Goal: Information Seeking & Learning: Learn about a topic

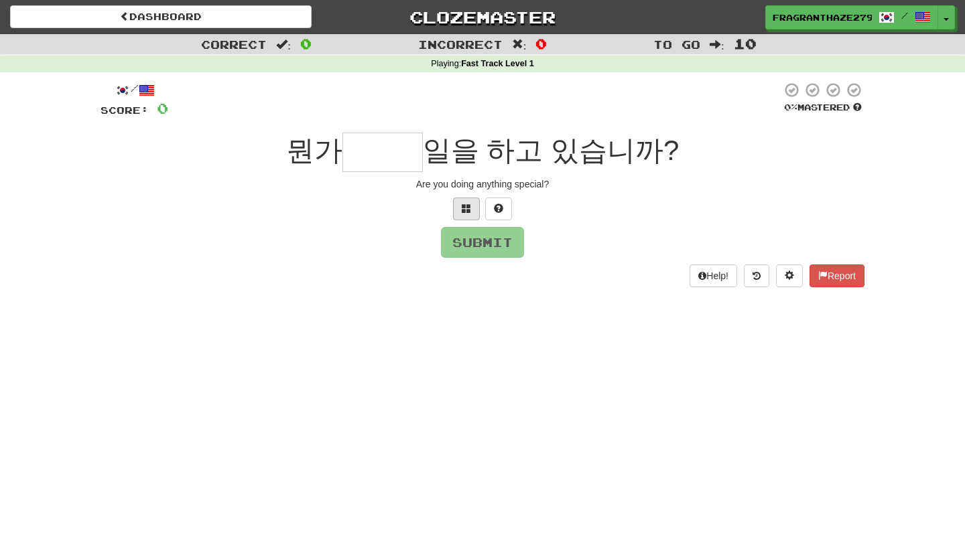
click at [457, 209] on button at bounding box center [466, 209] width 27 height 23
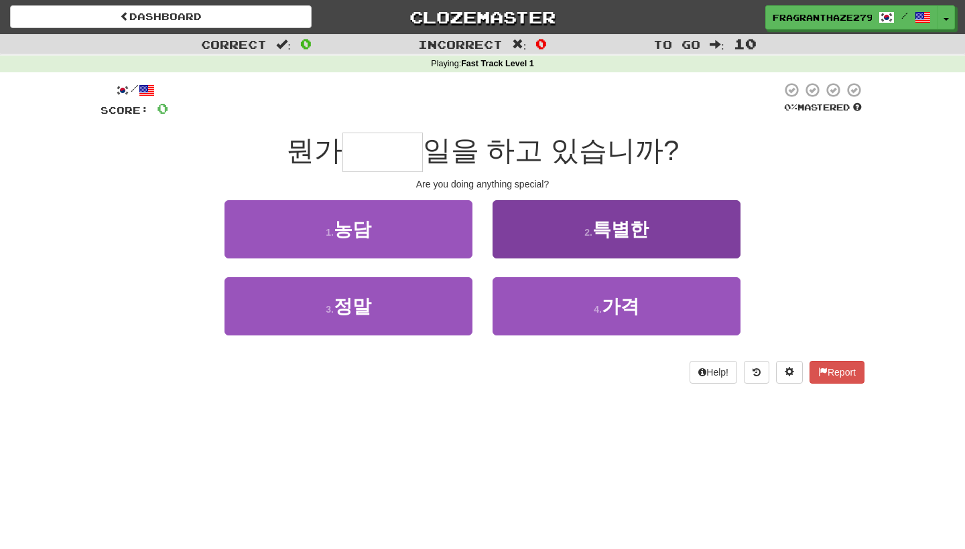
click at [679, 232] on button "2 . 특별한" at bounding box center [616, 229] width 248 height 58
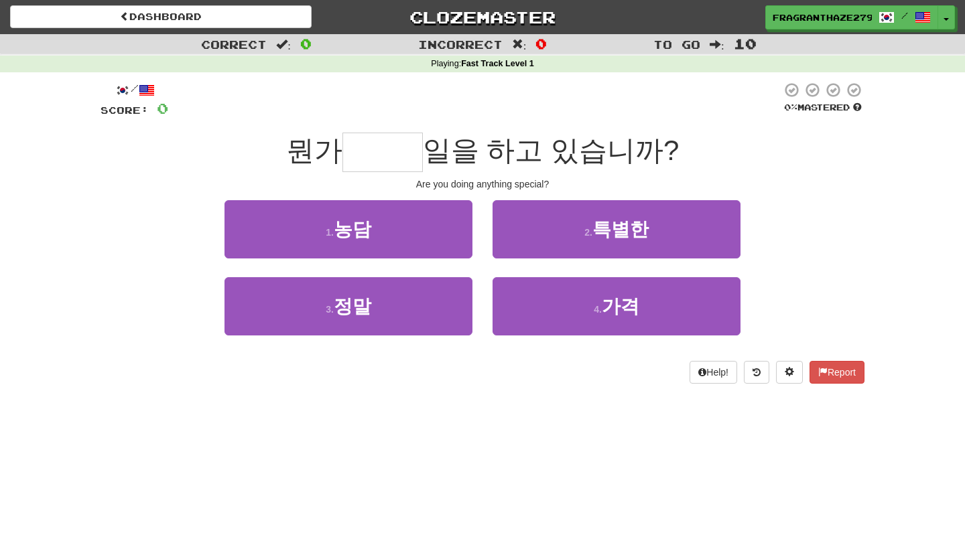
type input "***"
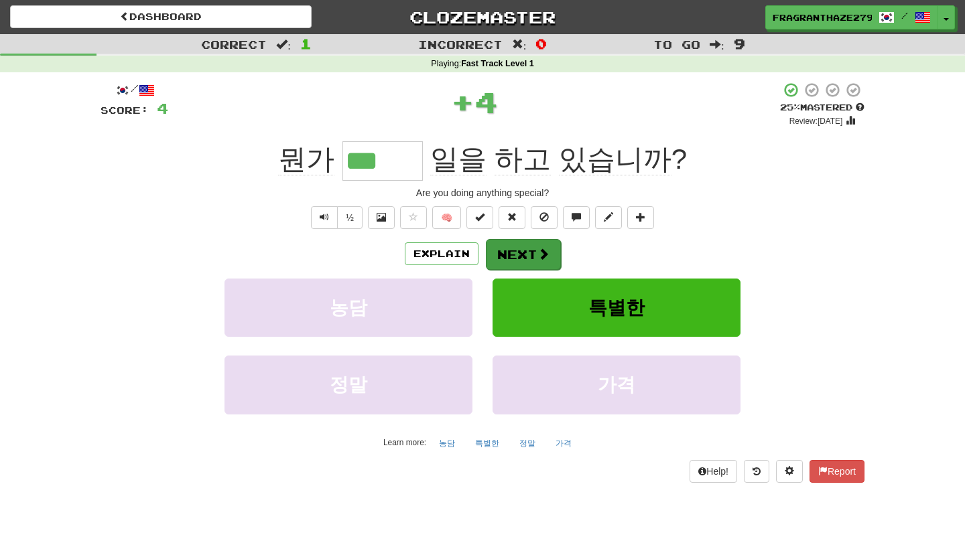
click at [508, 244] on button "Next" at bounding box center [523, 254] width 75 height 31
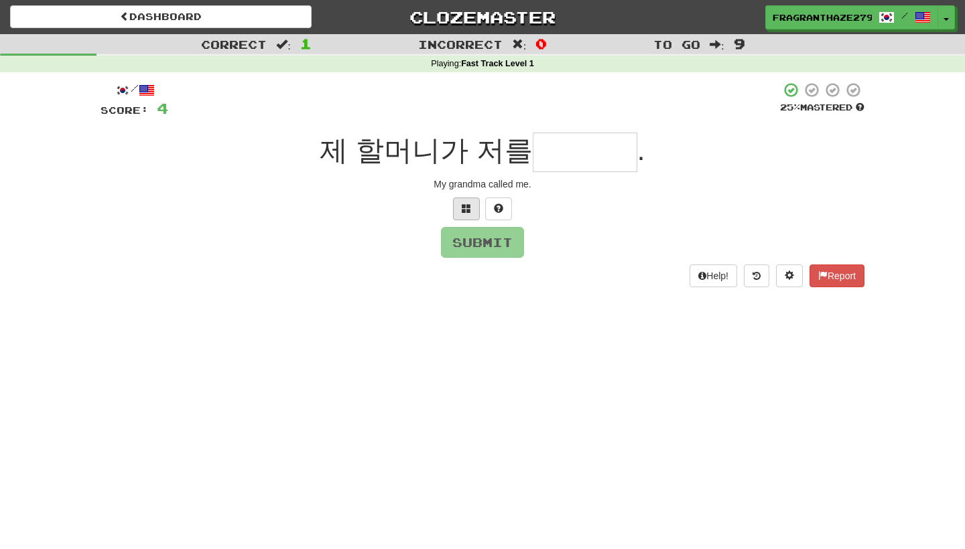
click at [460, 203] on button at bounding box center [466, 209] width 27 height 23
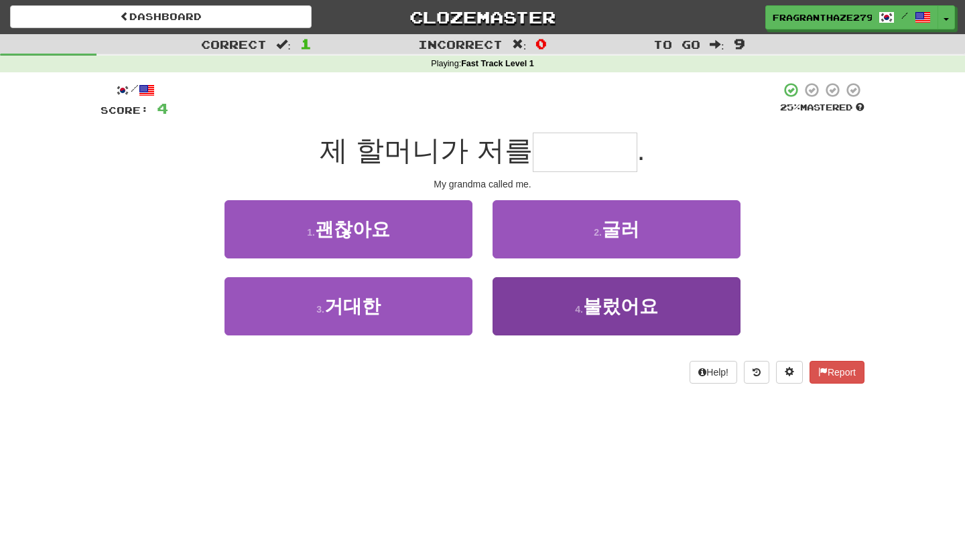
click at [583, 291] on button "4 . 불렀어요" at bounding box center [616, 306] width 248 height 58
type input "****"
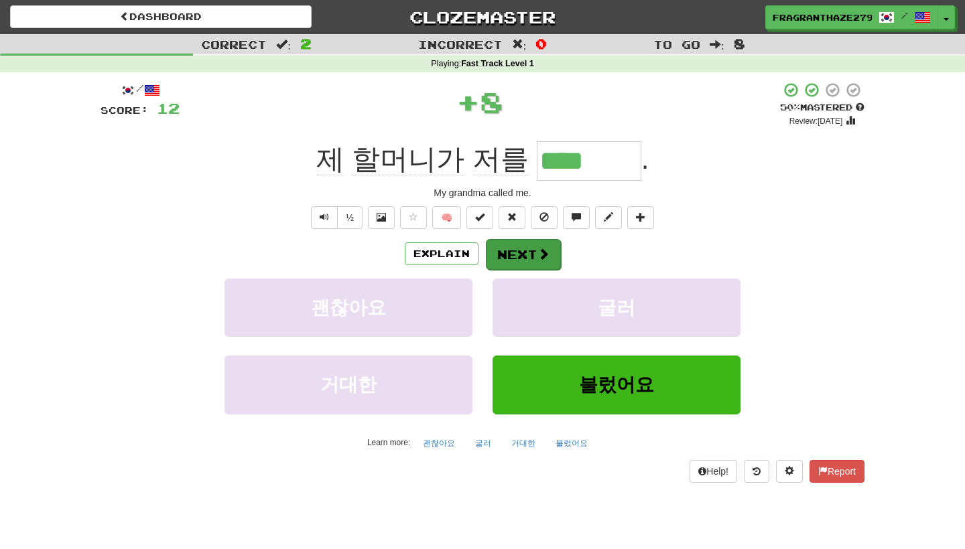
click at [523, 252] on button "Next" at bounding box center [523, 254] width 75 height 31
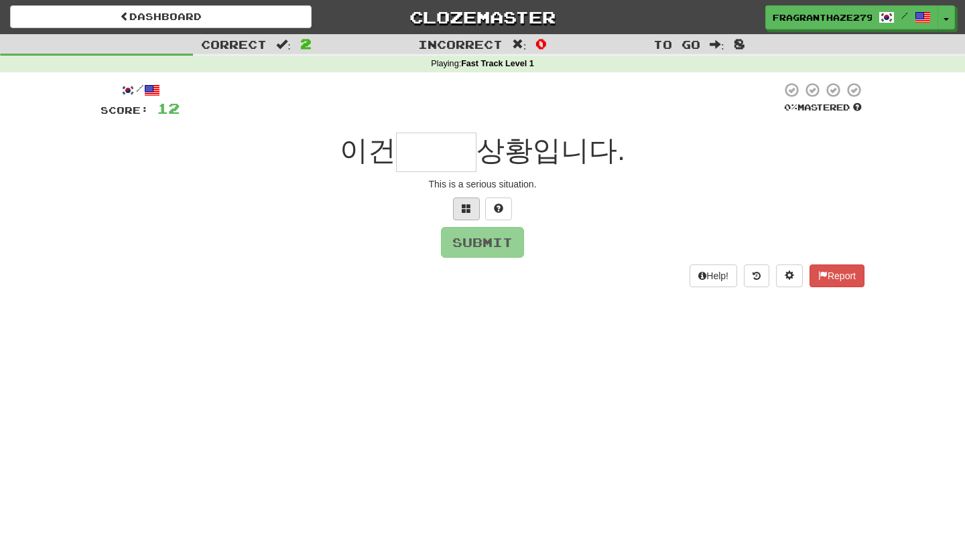
click at [455, 206] on button at bounding box center [466, 209] width 27 height 23
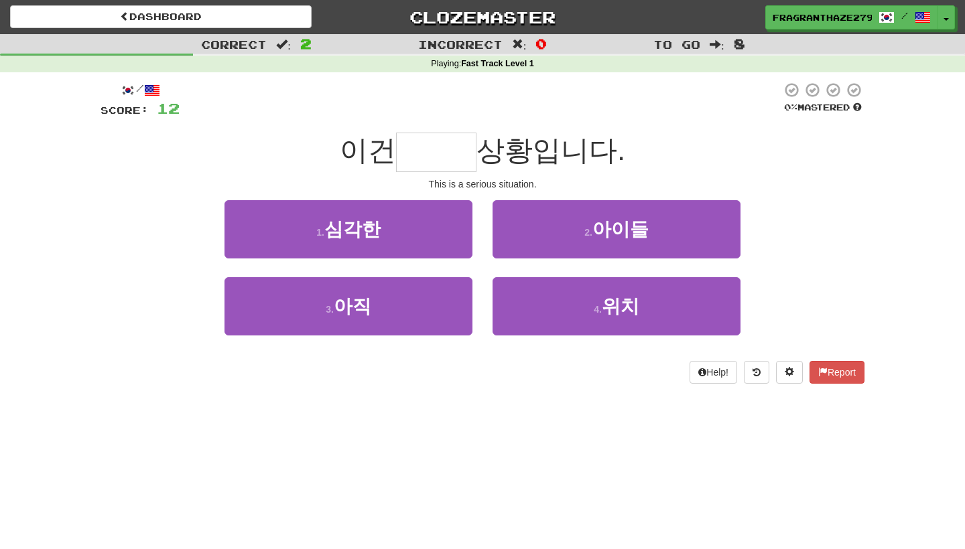
click at [455, 206] on button "1 . 심각한" at bounding box center [348, 229] width 248 height 58
type input "***"
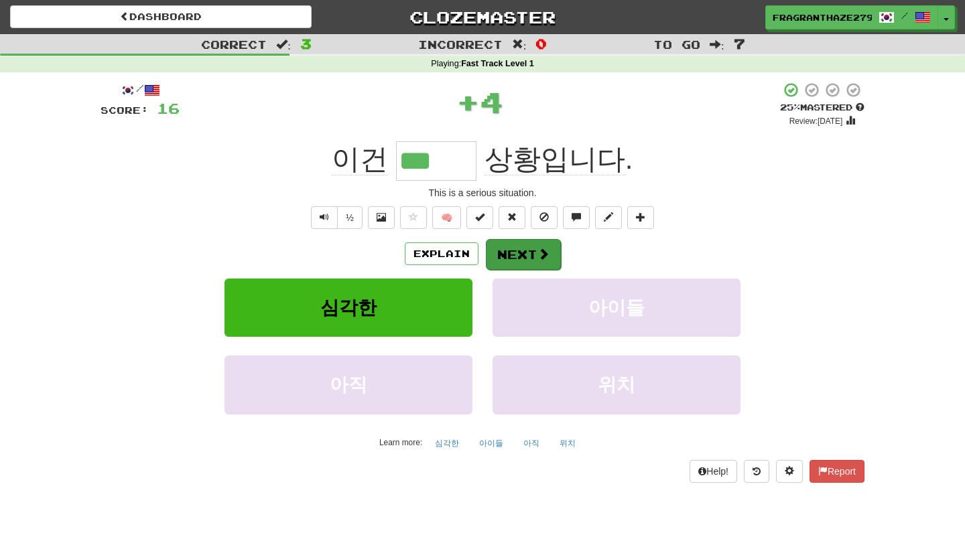
click at [514, 252] on button "Next" at bounding box center [523, 254] width 75 height 31
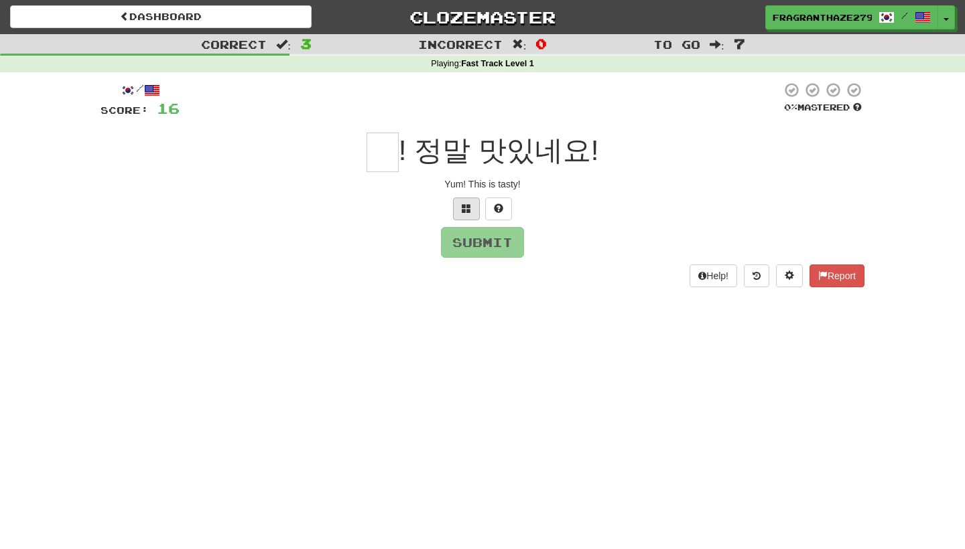
click at [464, 207] on span at bounding box center [466, 208] width 9 height 9
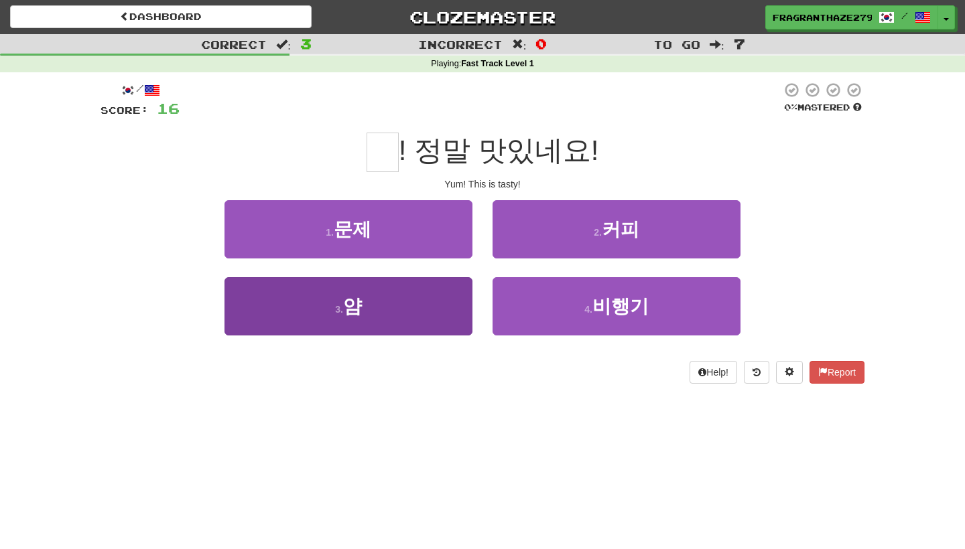
click at [427, 311] on button "3 . 얌" at bounding box center [348, 306] width 248 height 58
type input "*"
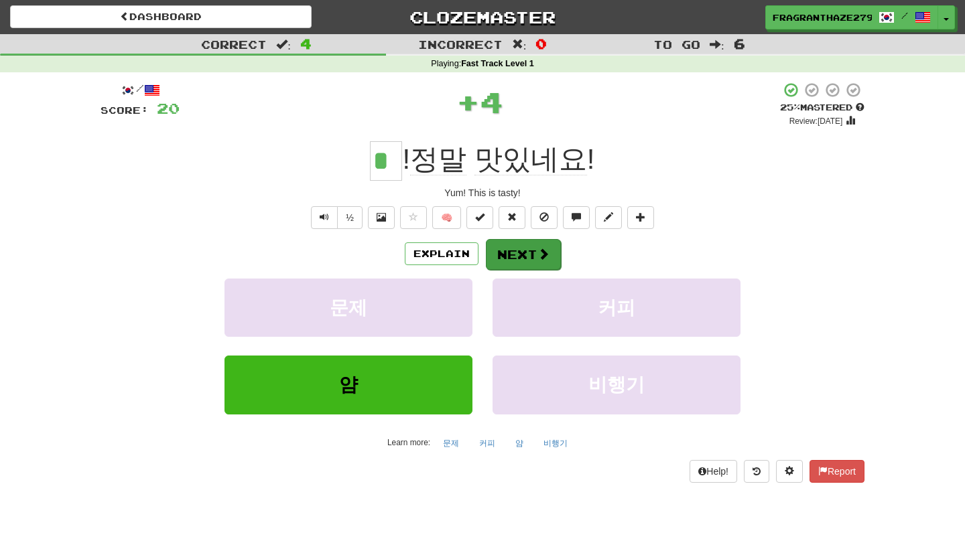
click at [531, 263] on button "Next" at bounding box center [523, 254] width 75 height 31
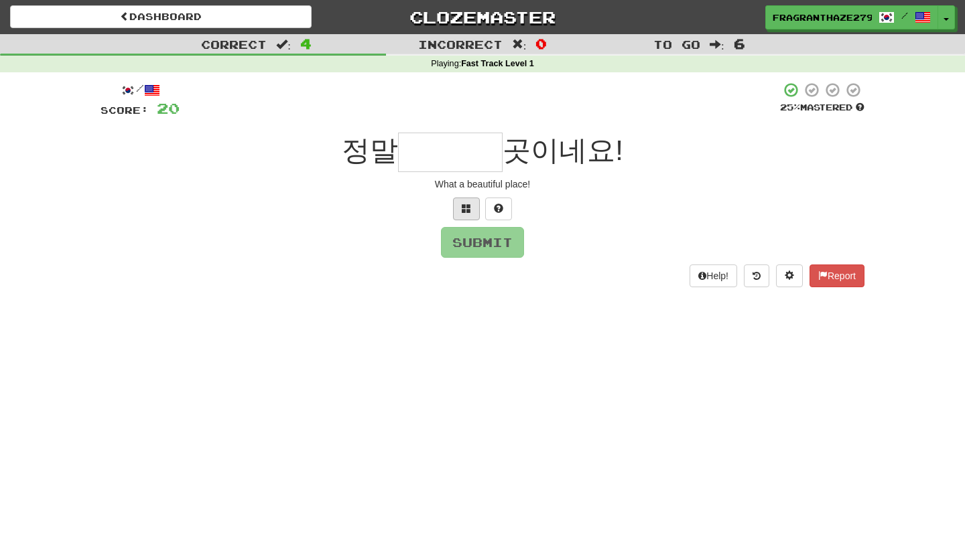
click at [463, 208] on span at bounding box center [466, 208] width 9 height 9
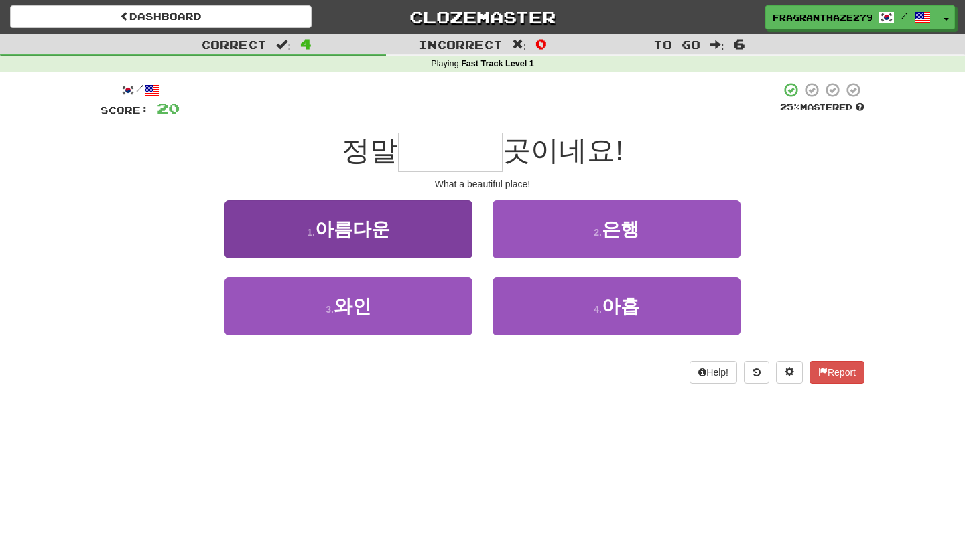
click at [381, 236] on span "아름다운" at bounding box center [352, 229] width 75 height 21
type input "****"
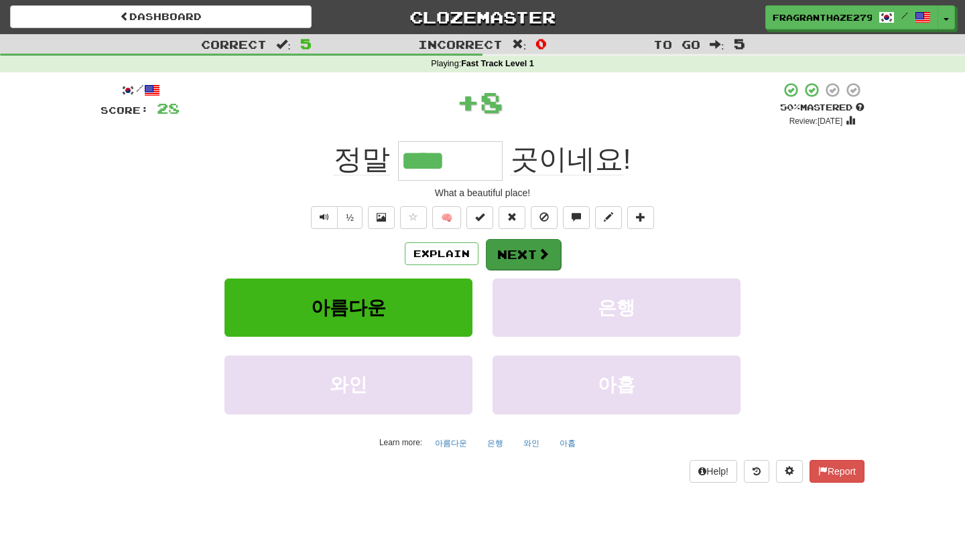
click at [501, 238] on div "Explain Next" at bounding box center [482, 253] width 764 height 31
click at [508, 246] on button "Next" at bounding box center [523, 254] width 75 height 31
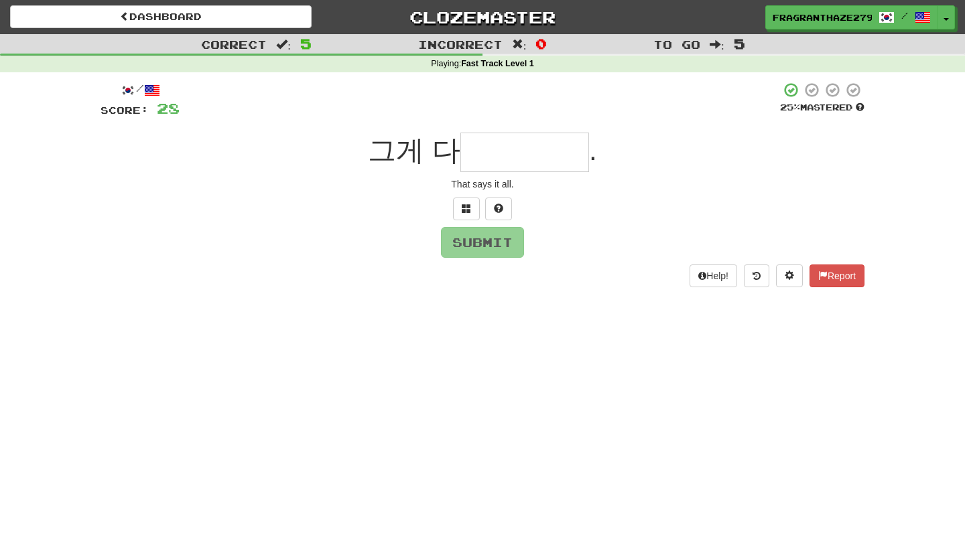
click at [457, 195] on div "/ Score: 28 25 % Mastered 그게 다 . That says it all. Submit Help! Report" at bounding box center [482, 184] width 764 height 205
click at [460, 207] on button at bounding box center [466, 209] width 27 height 23
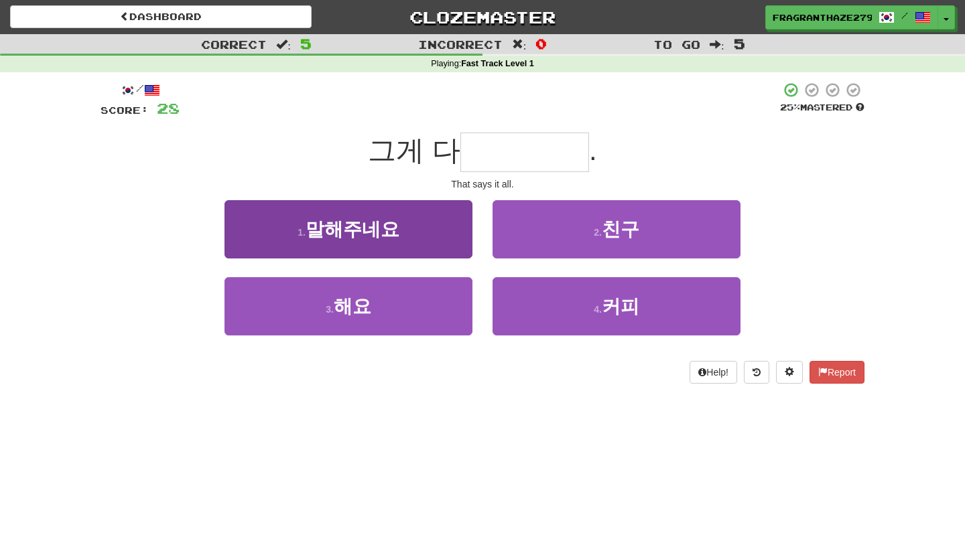
click at [387, 221] on span "말해주네요" at bounding box center [352, 229] width 94 height 21
type input "*****"
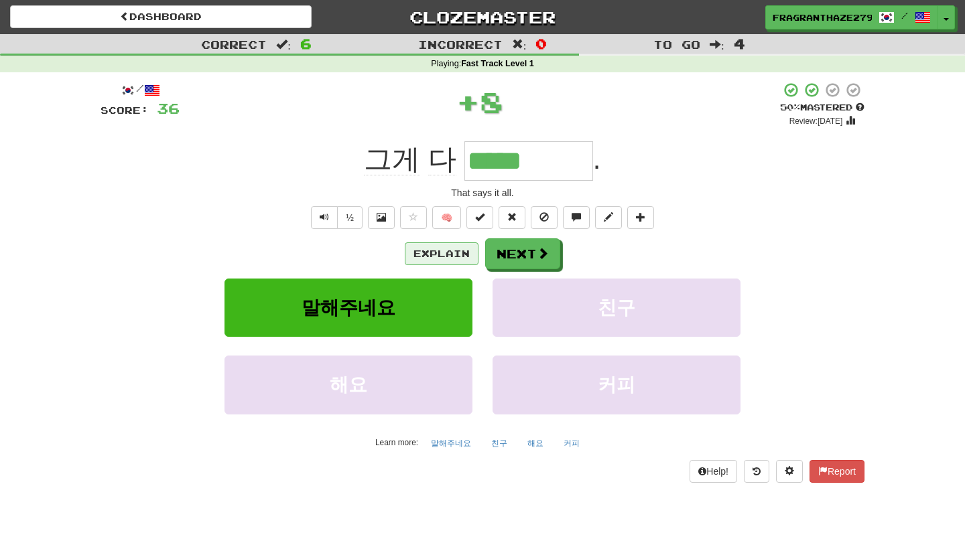
click at [453, 257] on button "Explain" at bounding box center [442, 253] width 74 height 23
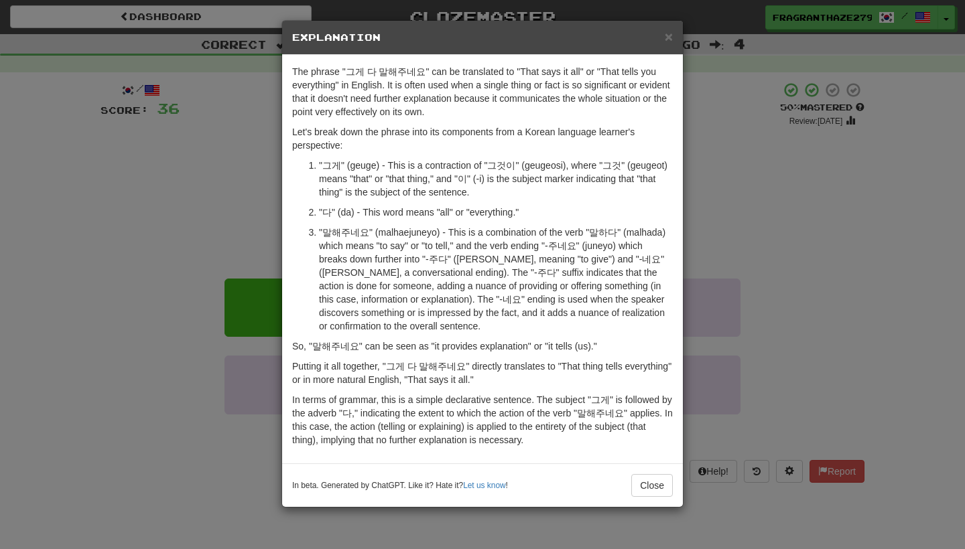
click at [735, 241] on div "× Explanation The phrase "그게 다 말해주네요" can be translated to "That says it all" o…" at bounding box center [482, 274] width 965 height 549
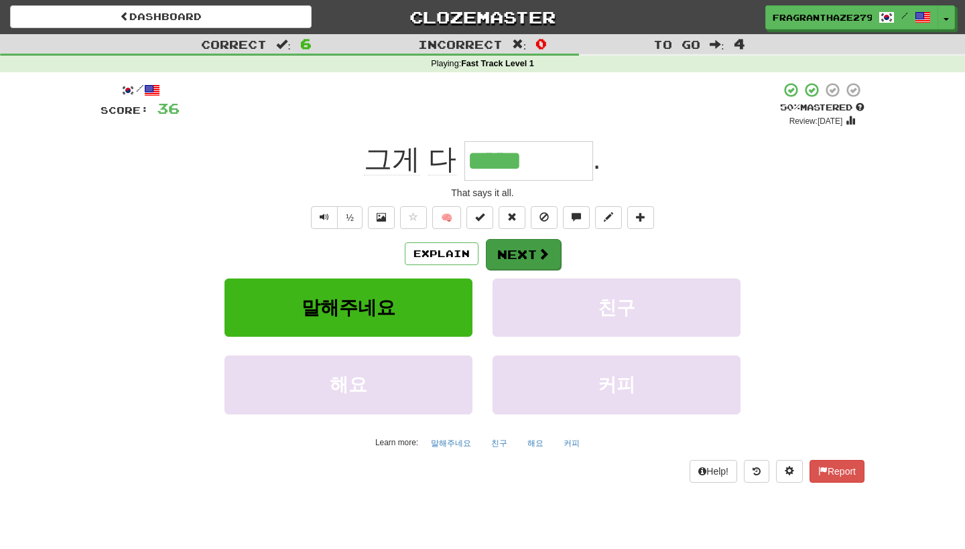
click at [535, 255] on button "Next" at bounding box center [523, 254] width 75 height 31
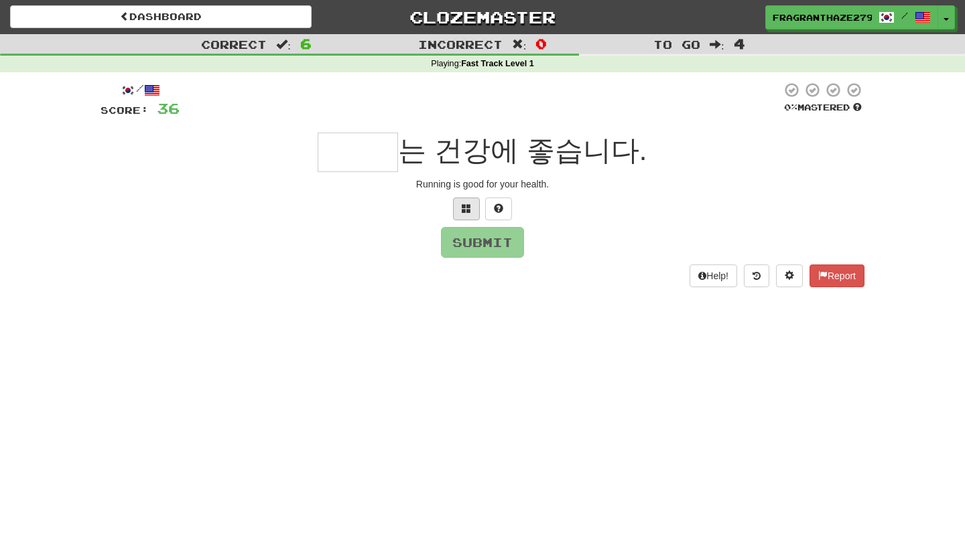
click at [470, 214] on button at bounding box center [466, 209] width 27 height 23
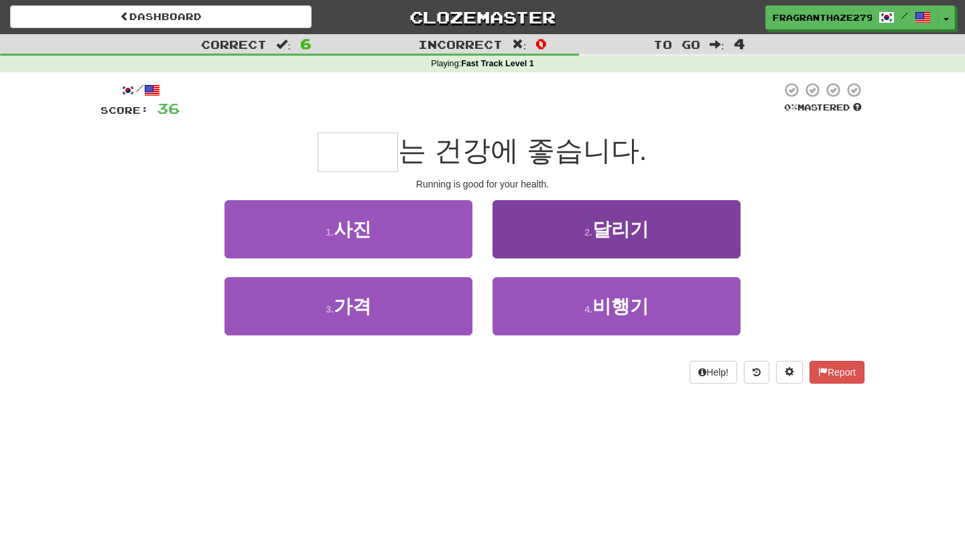
click at [538, 228] on button "2 . 달리기" at bounding box center [616, 229] width 248 height 58
type input "***"
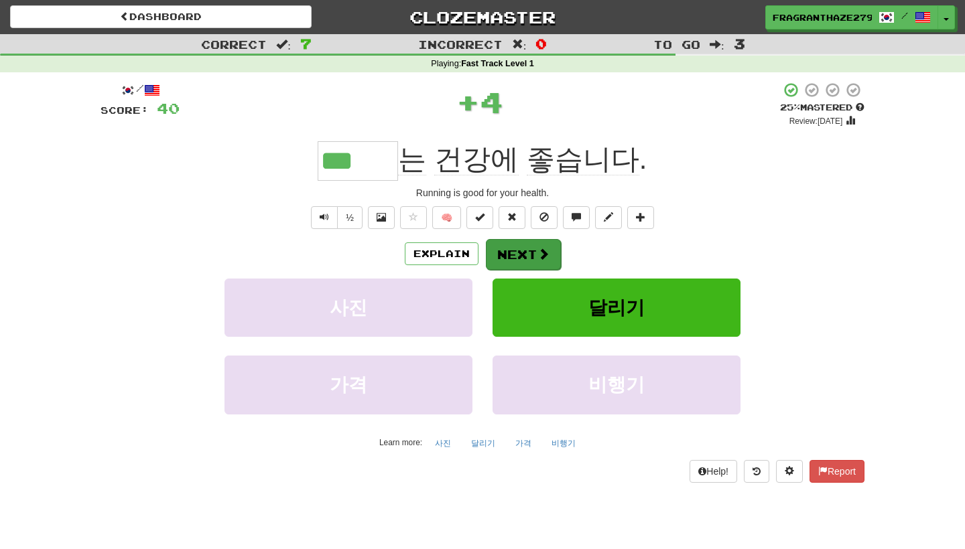
click at [520, 253] on button "Next" at bounding box center [523, 254] width 75 height 31
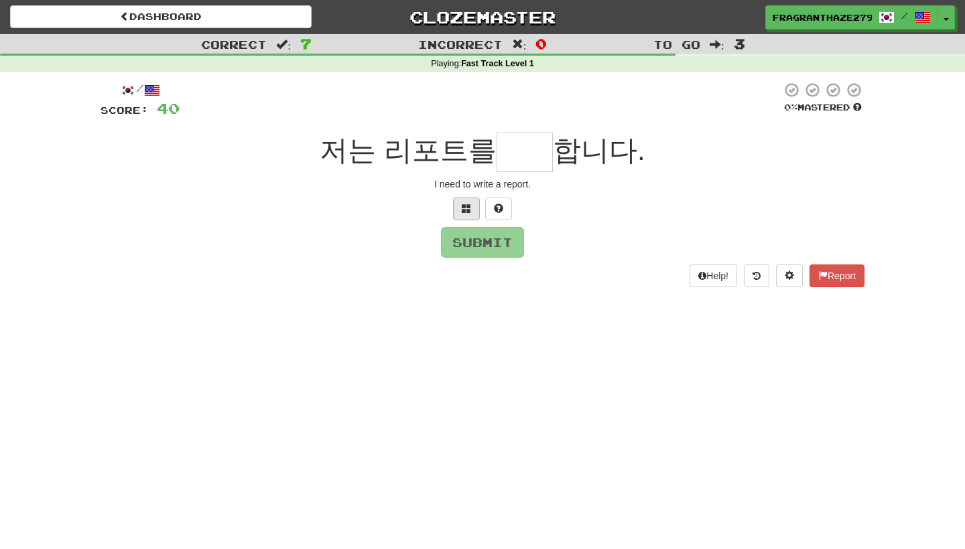
click at [473, 216] on button at bounding box center [466, 209] width 27 height 23
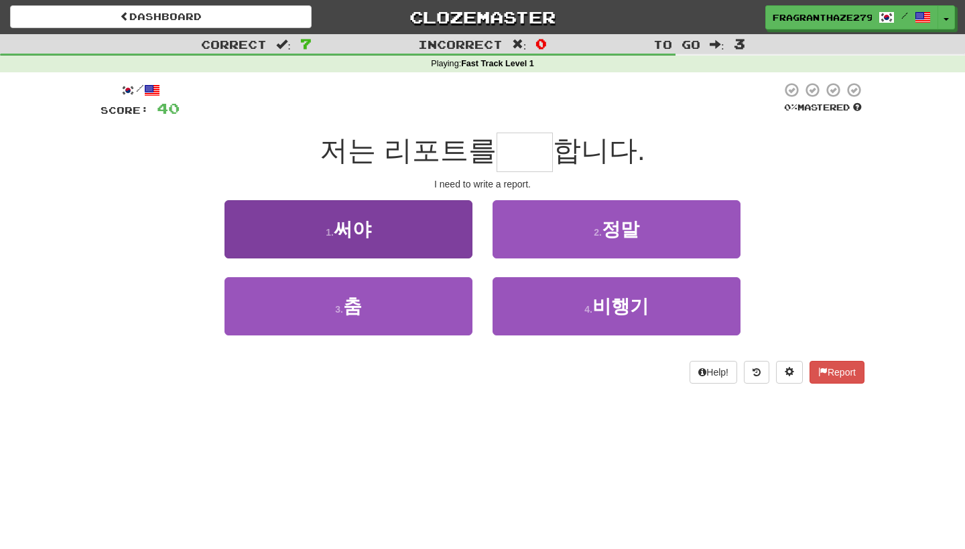
click at [434, 220] on button "1 . 써야" at bounding box center [348, 229] width 248 height 58
type input "**"
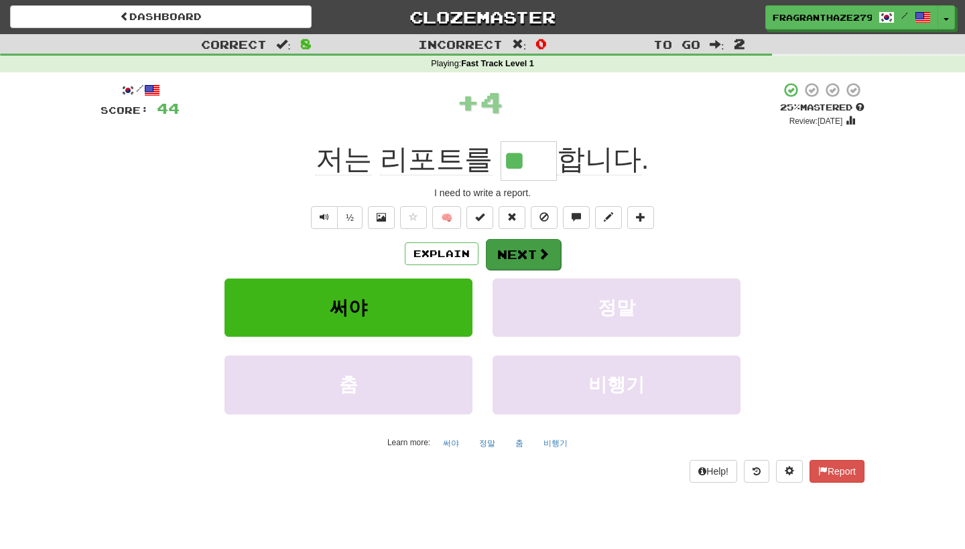
click at [506, 248] on button "Next" at bounding box center [523, 254] width 75 height 31
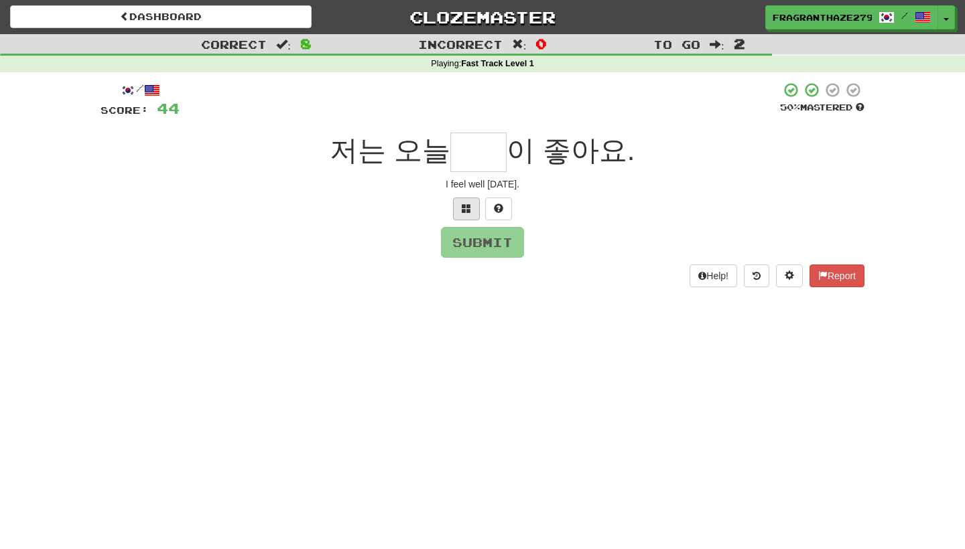
click at [473, 215] on button at bounding box center [466, 209] width 27 height 23
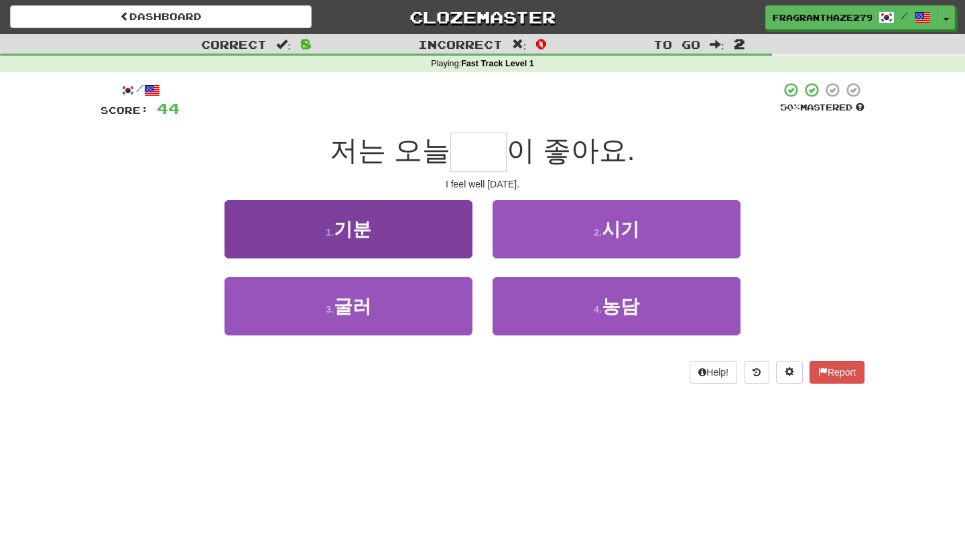
click at [442, 228] on button "1 . 기분" at bounding box center [348, 229] width 248 height 58
type input "**"
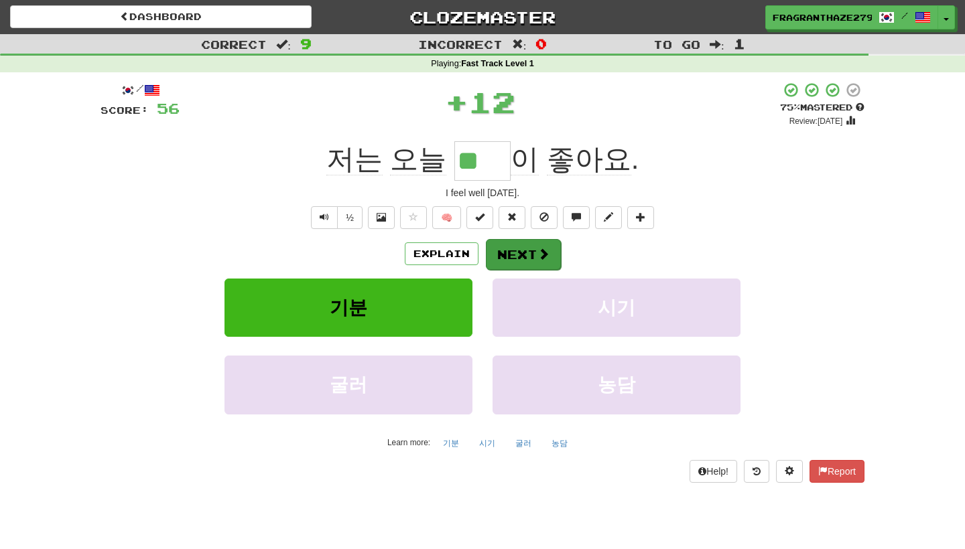
click at [526, 261] on button "Next" at bounding box center [523, 254] width 75 height 31
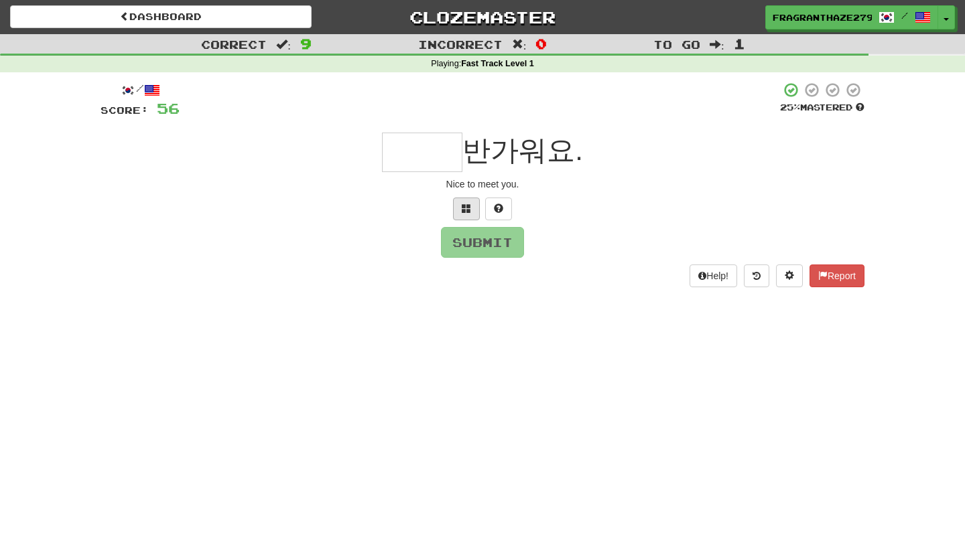
click at [453, 209] on button at bounding box center [466, 209] width 27 height 23
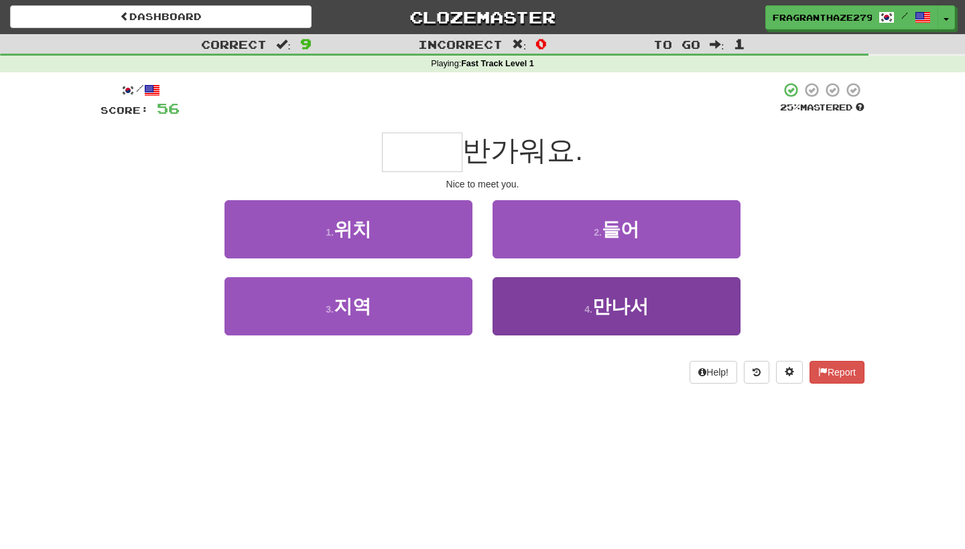
click at [558, 306] on button "4 . 만나서" at bounding box center [616, 306] width 248 height 58
type input "***"
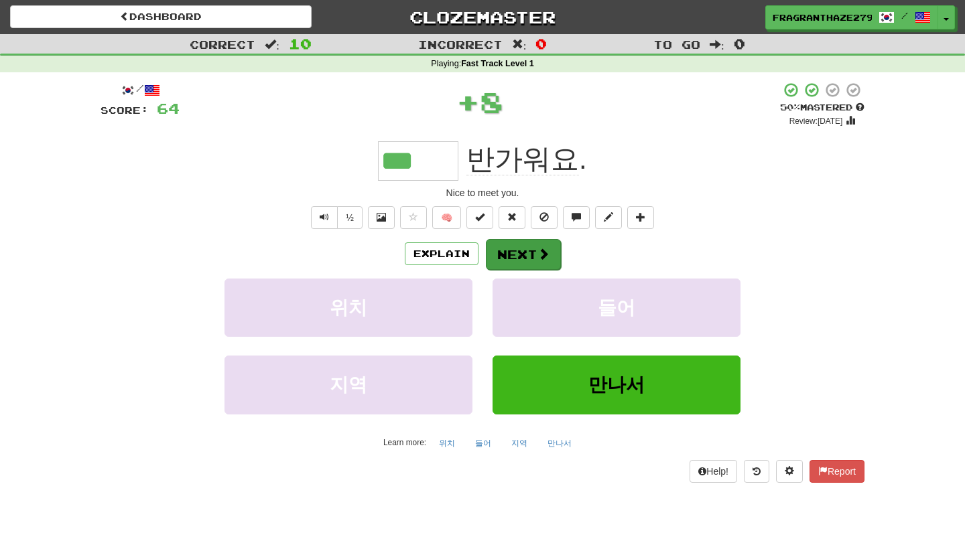
click at [520, 258] on button "Next" at bounding box center [523, 254] width 75 height 31
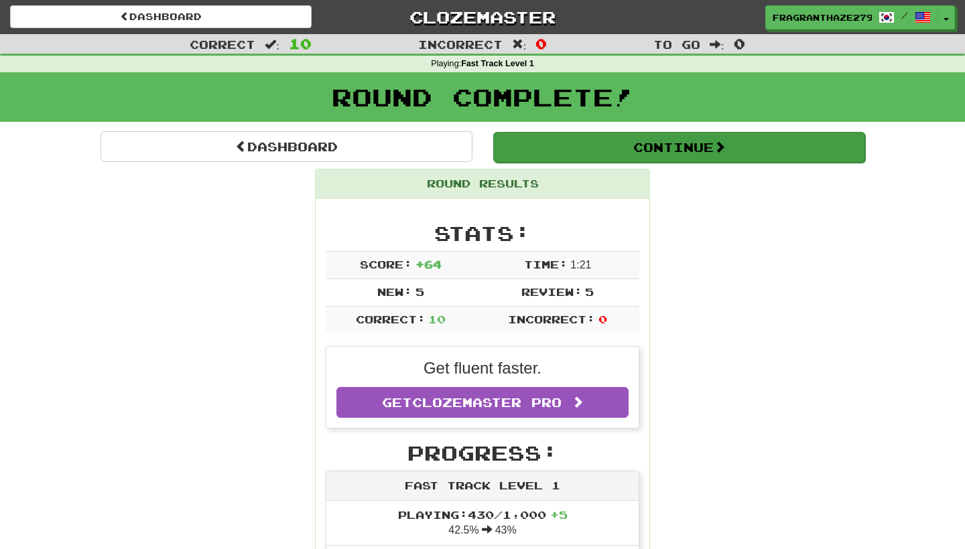
click at [559, 147] on button "Continue" at bounding box center [679, 147] width 372 height 31
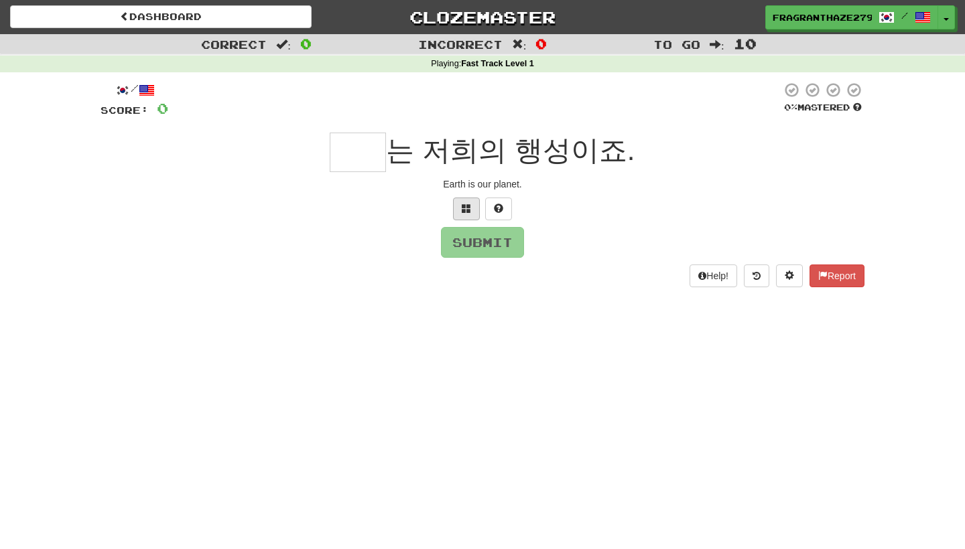
click at [460, 212] on button at bounding box center [466, 209] width 27 height 23
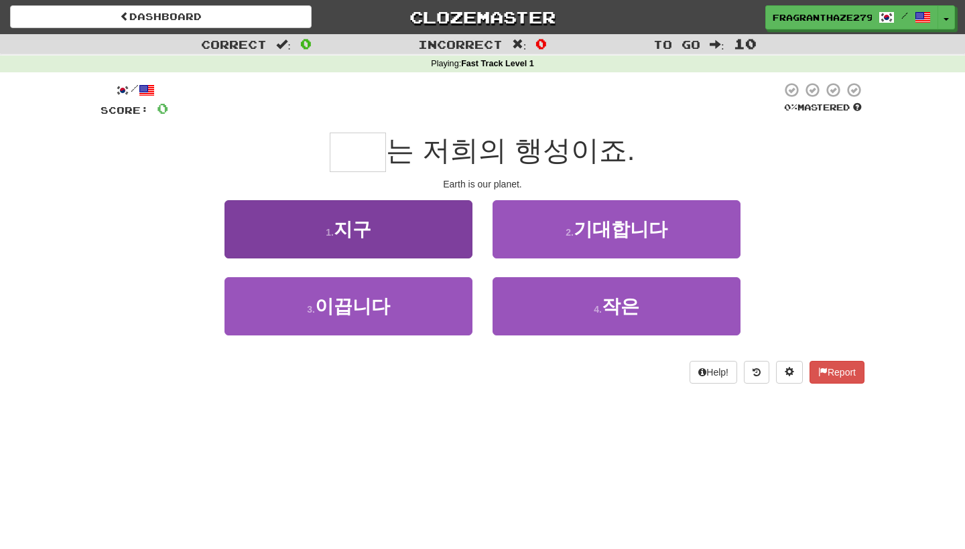
click at [464, 228] on button "1 . 지구" at bounding box center [348, 229] width 248 height 58
type input "**"
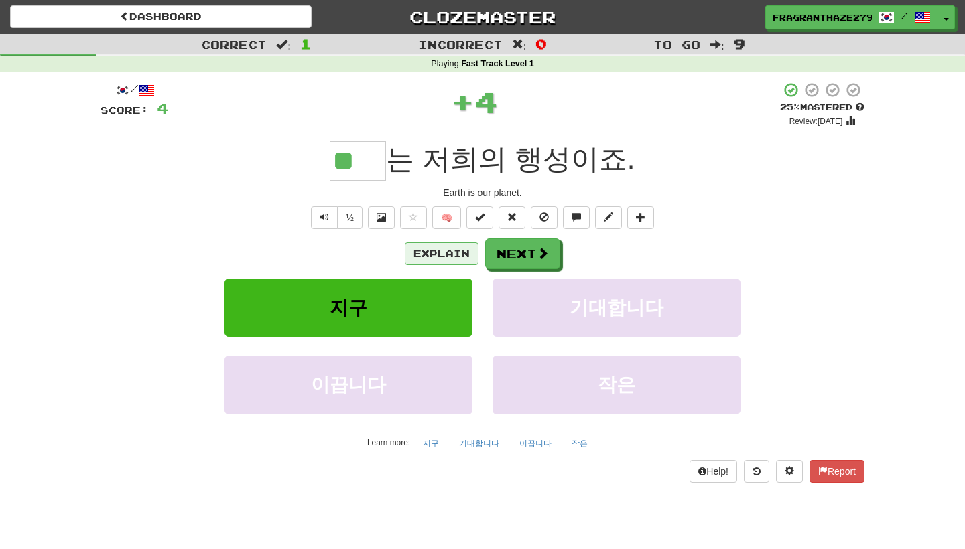
click at [458, 251] on button "Explain" at bounding box center [442, 253] width 74 height 23
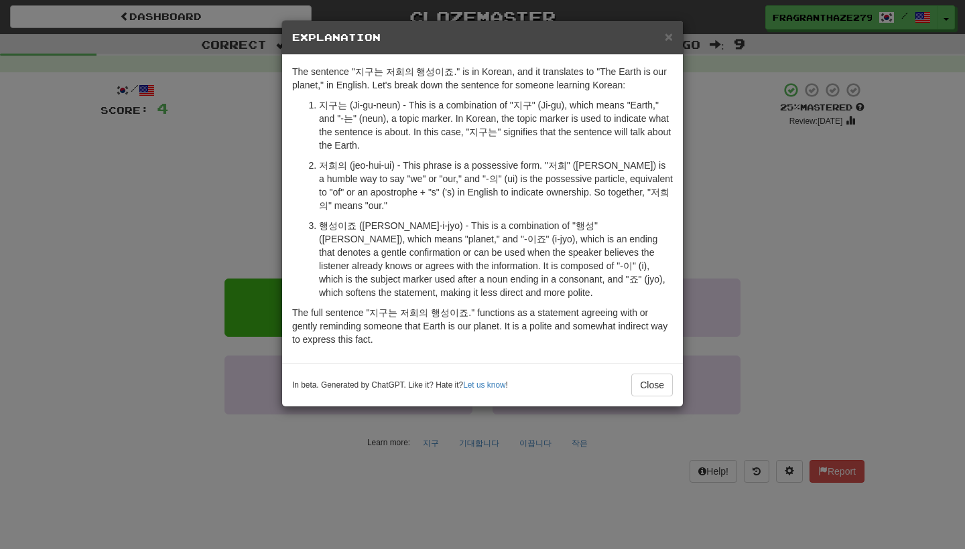
click at [760, 216] on div "× Explanation The sentence "지구는 저희의 행성이죠." is in Korean, and it translates to "…" at bounding box center [482, 274] width 965 height 549
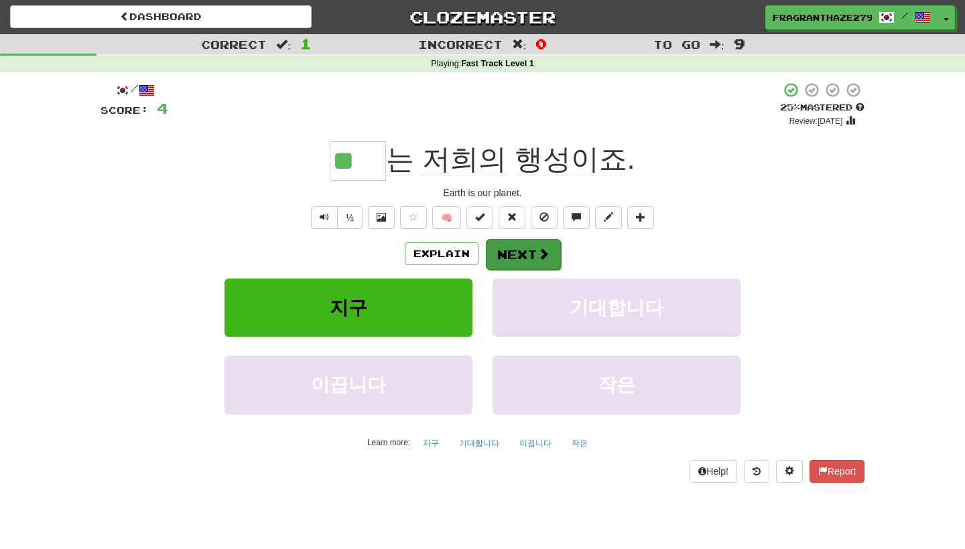
click at [508, 253] on button "Next" at bounding box center [523, 254] width 75 height 31
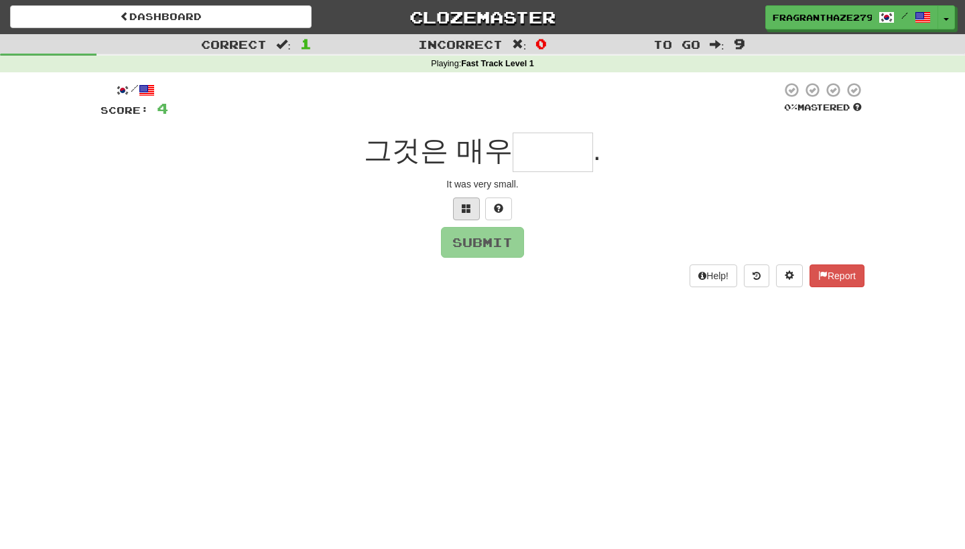
click at [475, 218] on button at bounding box center [466, 209] width 27 height 23
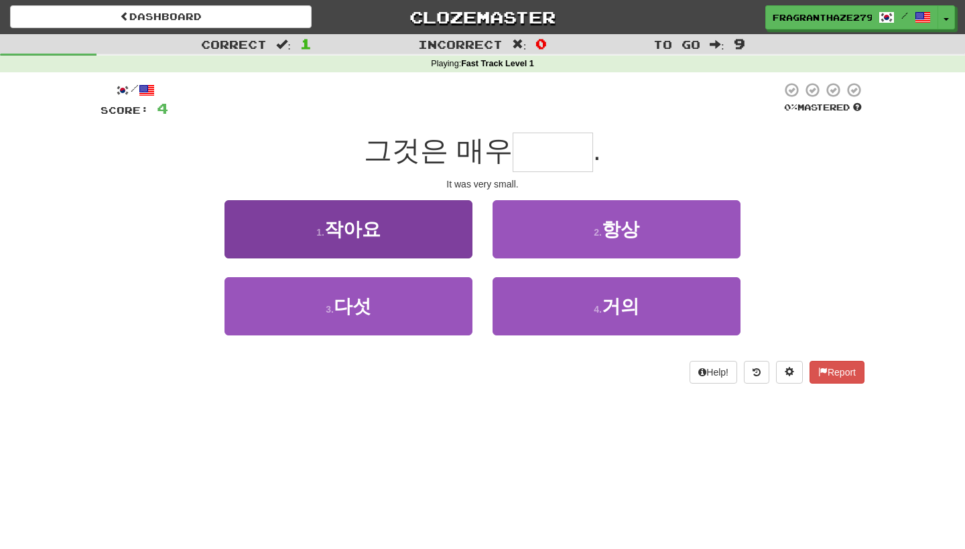
click at [435, 212] on button "1 . 작아요" at bounding box center [348, 229] width 248 height 58
type input "***"
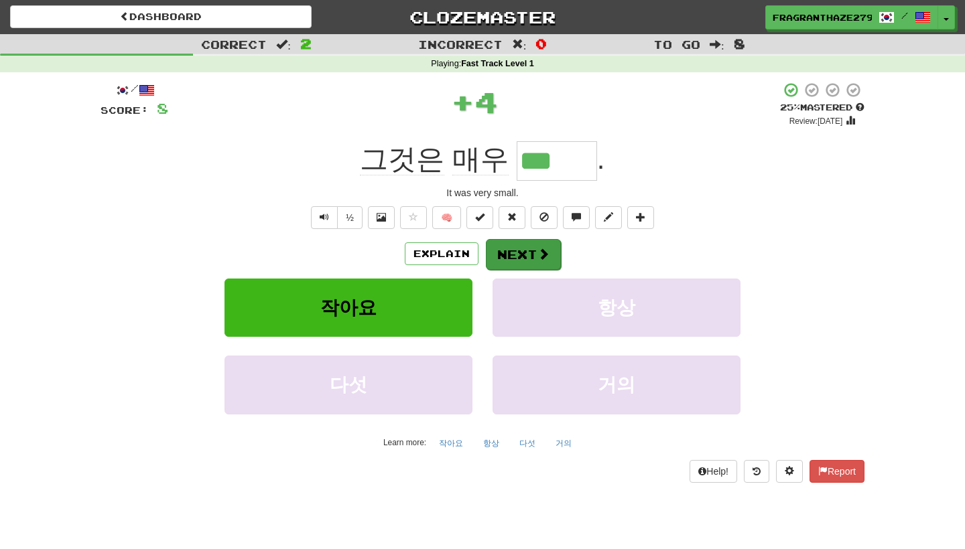
click at [523, 240] on button "Next" at bounding box center [523, 254] width 75 height 31
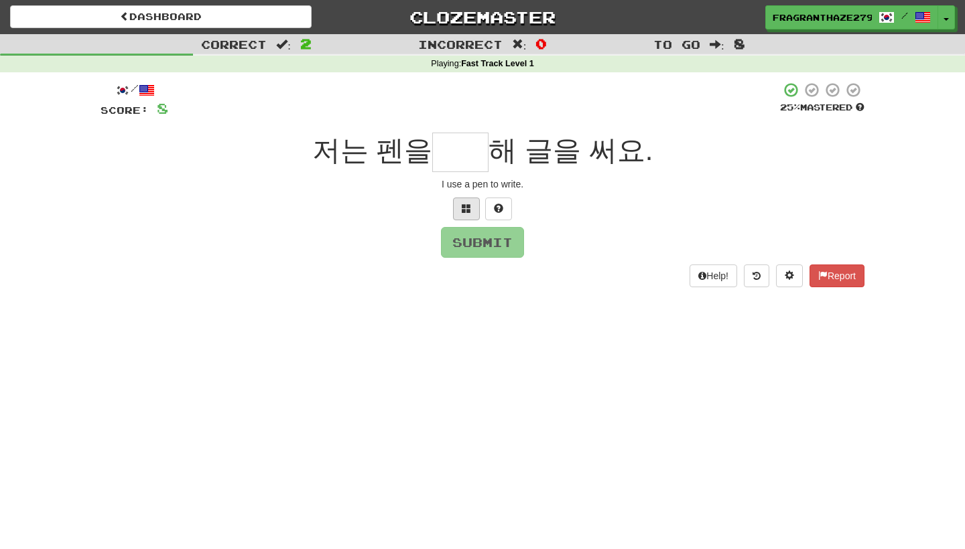
click at [460, 206] on button at bounding box center [466, 209] width 27 height 23
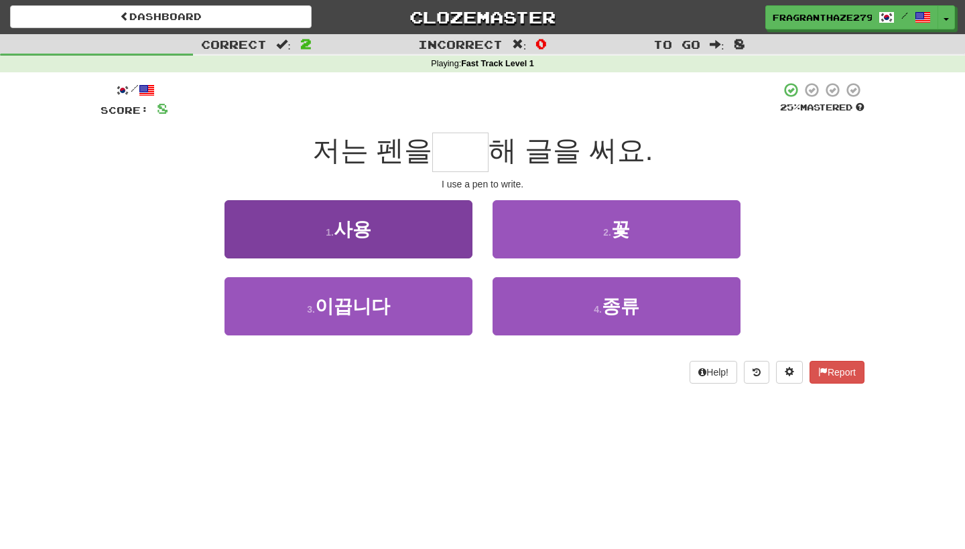
click at [431, 221] on button "1 . 사용" at bounding box center [348, 229] width 248 height 58
type input "**"
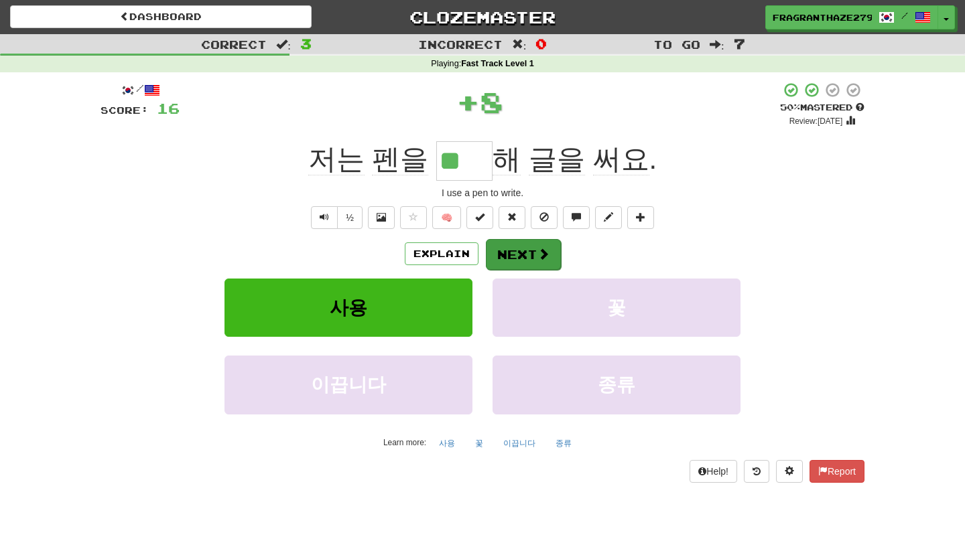
click at [520, 254] on button "Next" at bounding box center [523, 254] width 75 height 31
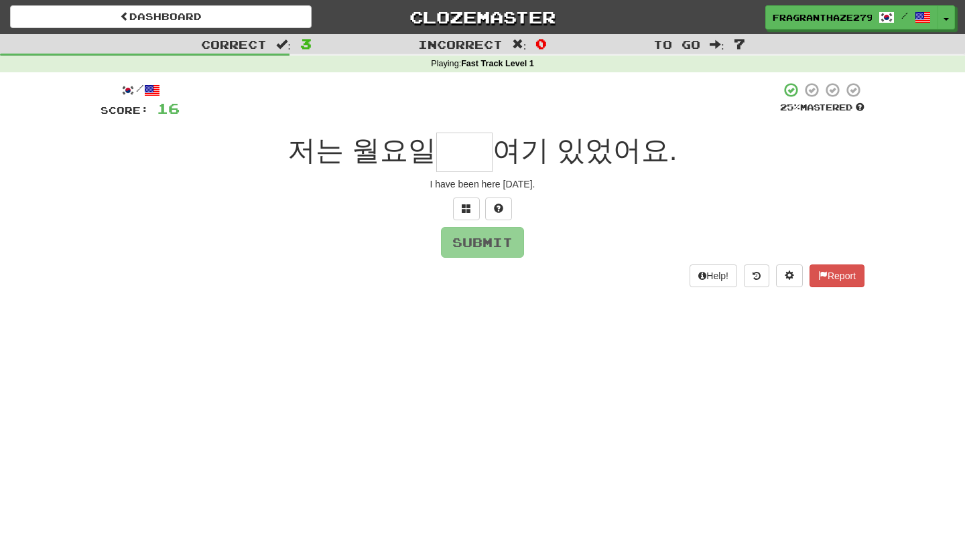
click at [464, 222] on div "/ Score: 16 25 % Mastered 저는 월요일 여기 있었어요. I have been here [DATE]. Submit Help!…" at bounding box center [482, 184] width 764 height 205
click at [466, 216] on button at bounding box center [466, 209] width 27 height 23
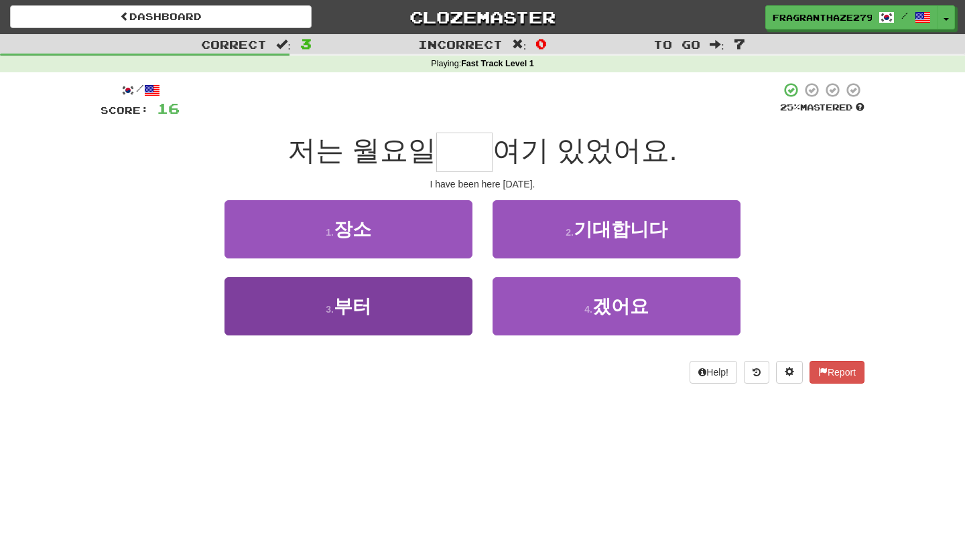
click at [432, 294] on button "3 . 부터" at bounding box center [348, 306] width 248 height 58
type input "**"
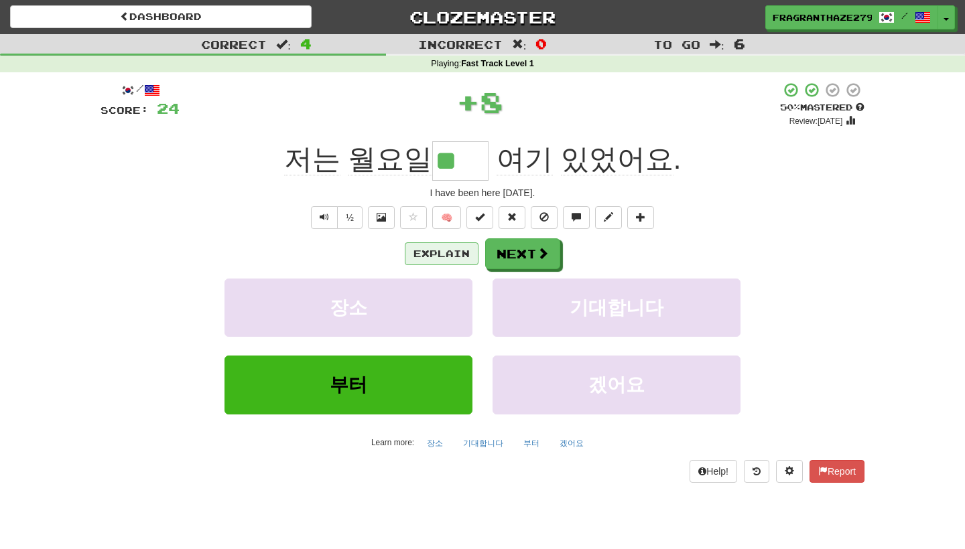
click at [451, 263] on button "Explain" at bounding box center [442, 253] width 74 height 23
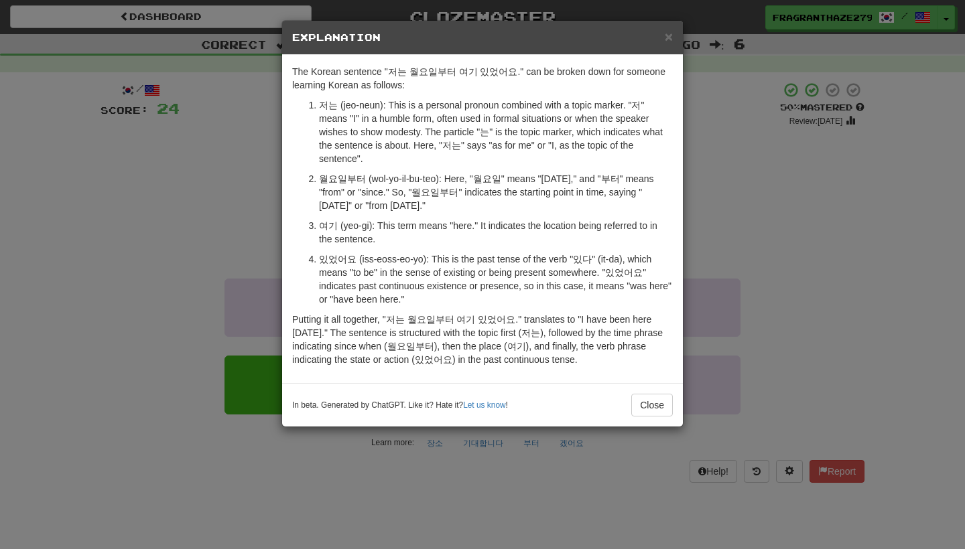
click at [683, 193] on div "× Explanation The Korean sentence "저는 월요일부터 여기 있었어요." can be broken down for so…" at bounding box center [482, 274] width 965 height 549
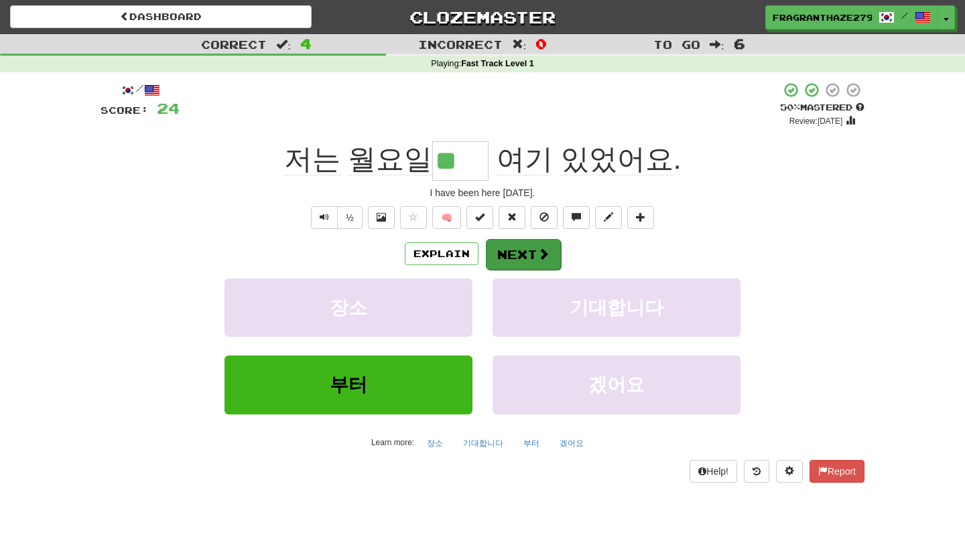
click at [541, 266] on button "Next" at bounding box center [523, 254] width 75 height 31
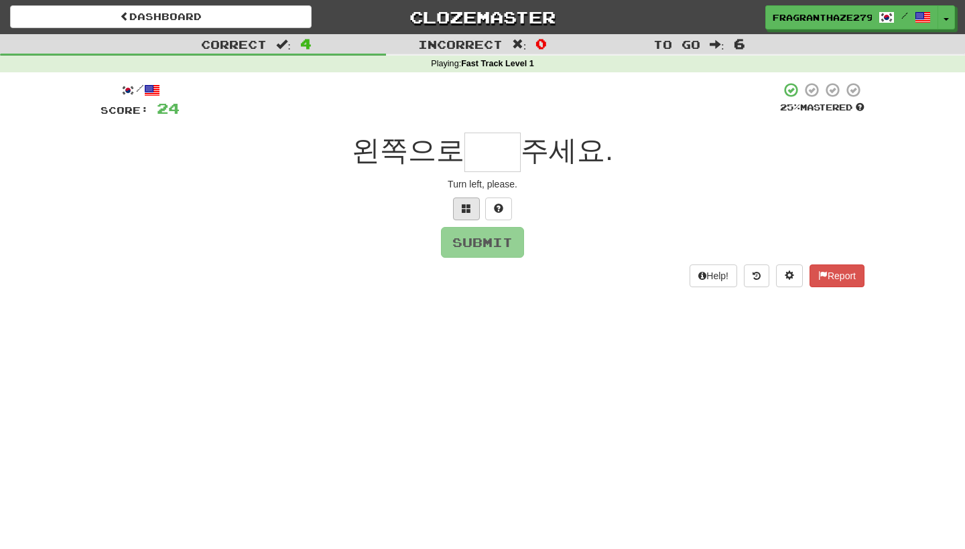
click at [474, 207] on button at bounding box center [466, 209] width 27 height 23
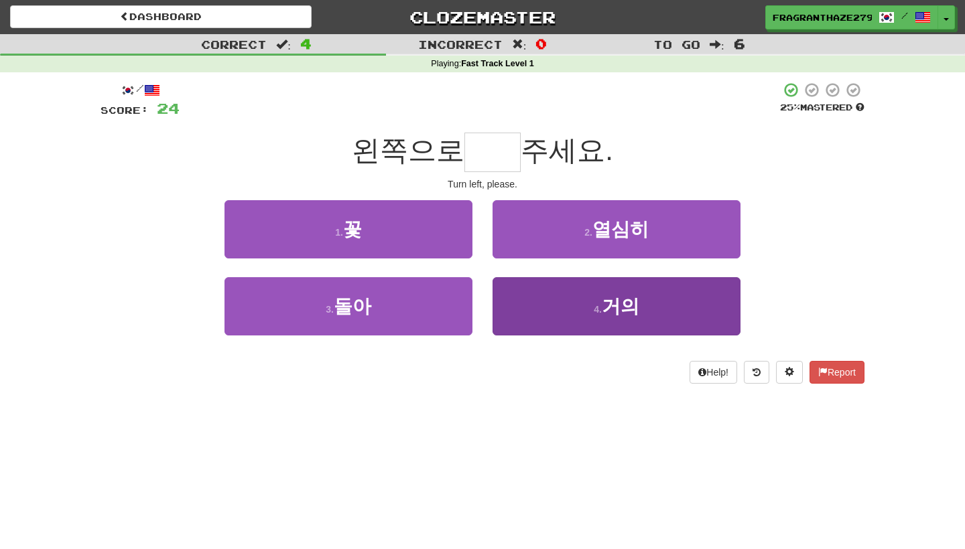
click at [630, 306] on span "거의" at bounding box center [621, 306] width 38 height 21
type input "**"
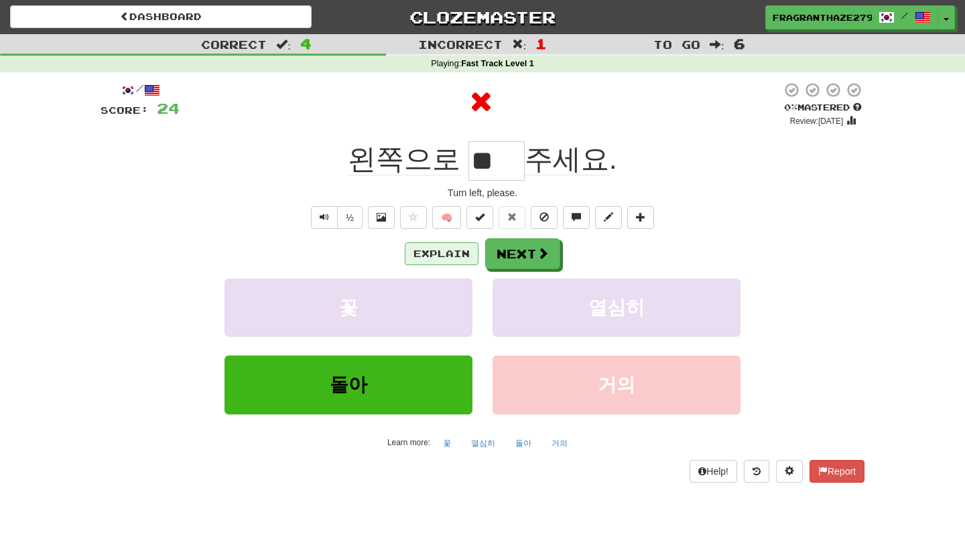
click at [454, 255] on button "Explain" at bounding box center [442, 253] width 74 height 23
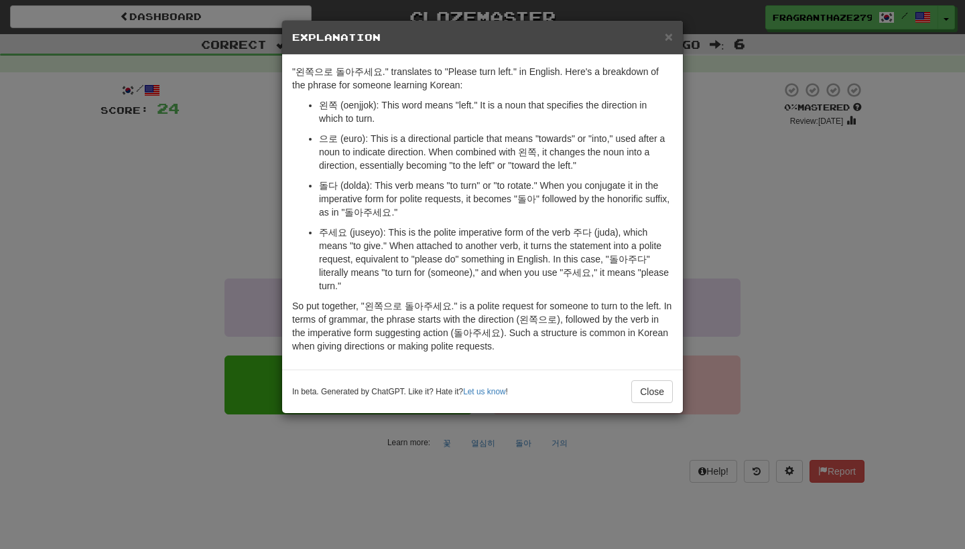
click at [749, 211] on div "× Explanation "왼쪽으로 돌아주세요." translates to "Please turn left." in English. Here'…" at bounding box center [482, 274] width 965 height 549
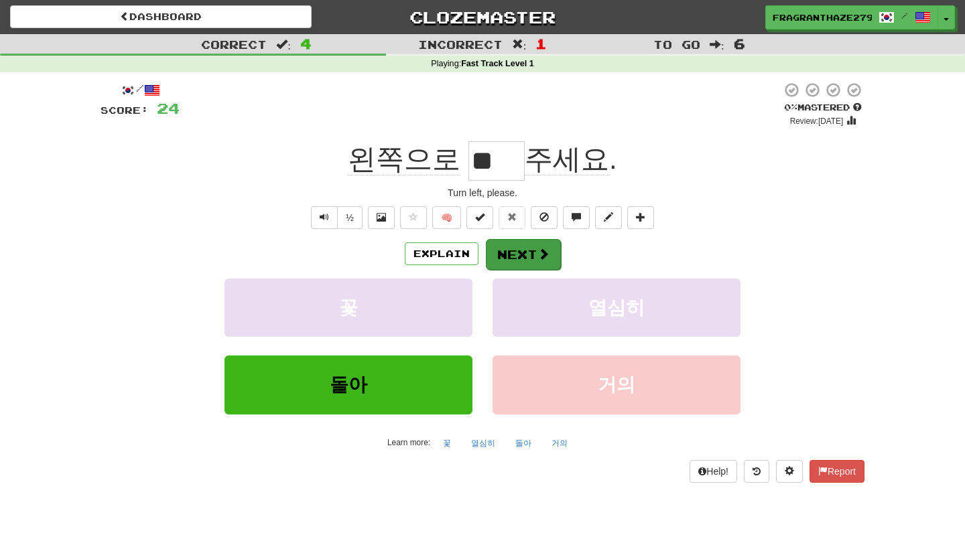
click at [502, 253] on button "Next" at bounding box center [523, 254] width 75 height 31
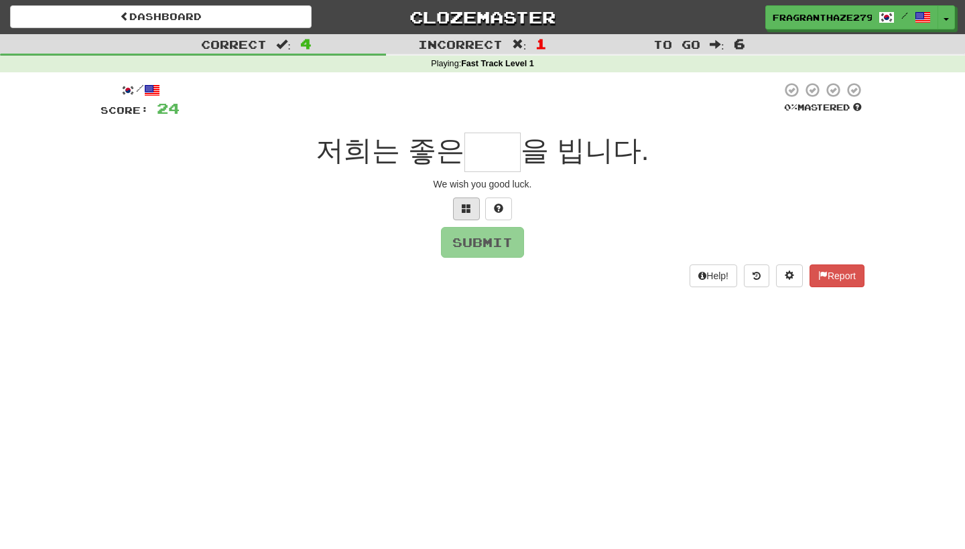
click at [464, 216] on button at bounding box center [466, 209] width 27 height 23
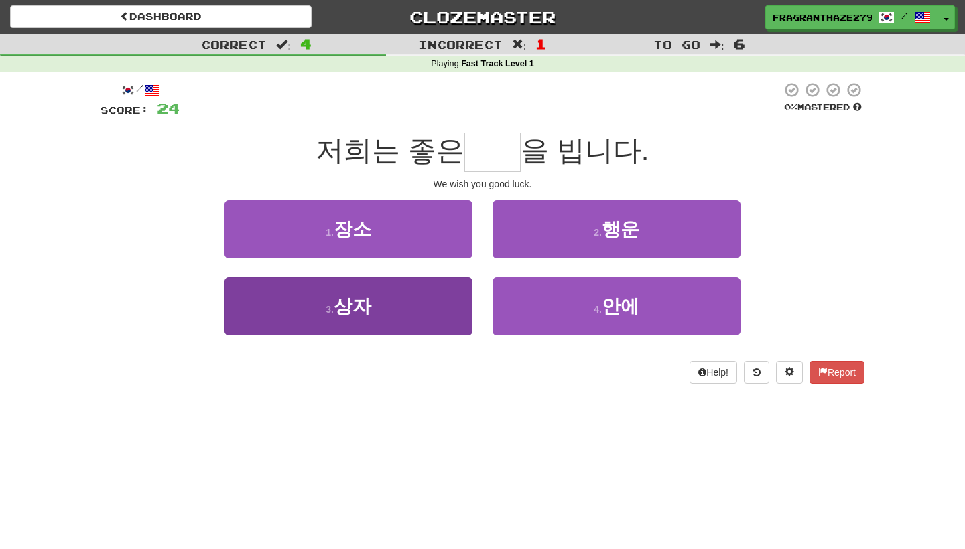
click at [394, 308] on button "3 . 상자" at bounding box center [348, 306] width 248 height 58
type input "**"
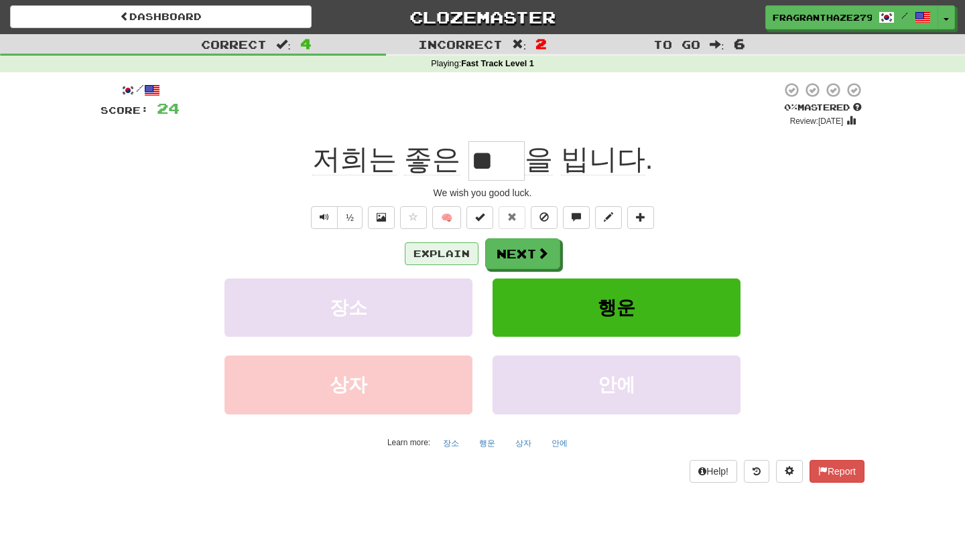
click at [442, 259] on button "Explain" at bounding box center [442, 253] width 74 height 23
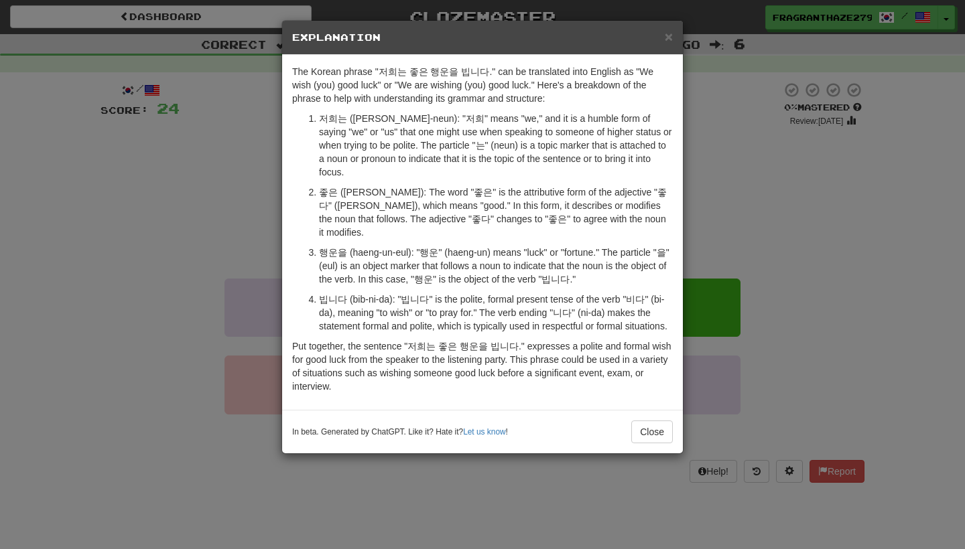
click at [706, 209] on div "× Explanation The Korean phrase "저희는 좋은 행운을 빕니다." can be translated into Englis…" at bounding box center [482, 274] width 965 height 549
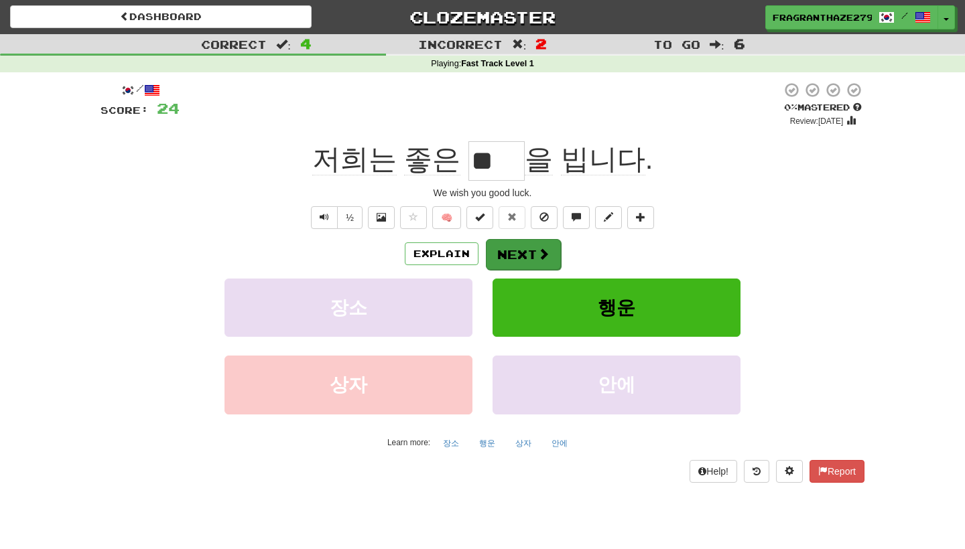
click at [525, 249] on button "Next" at bounding box center [523, 254] width 75 height 31
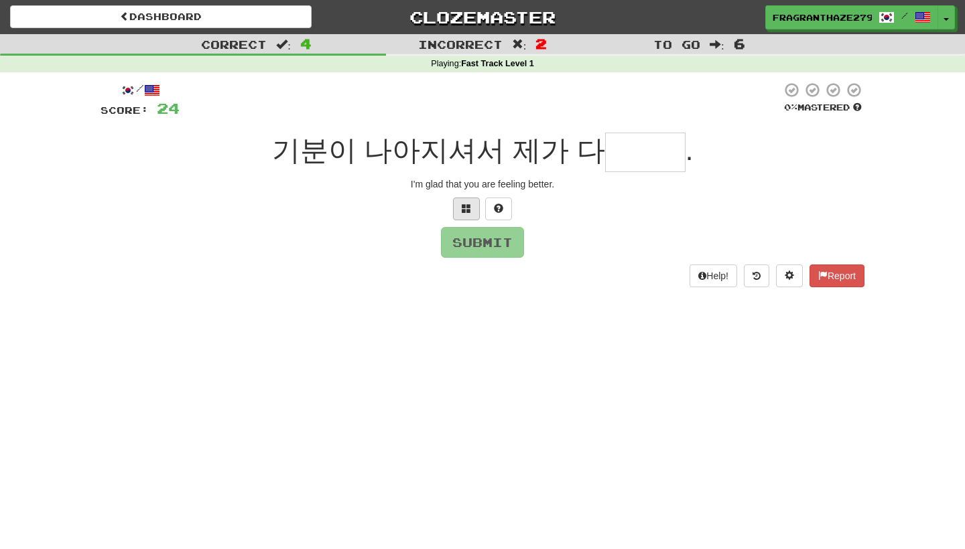
click at [464, 214] on button at bounding box center [466, 209] width 27 height 23
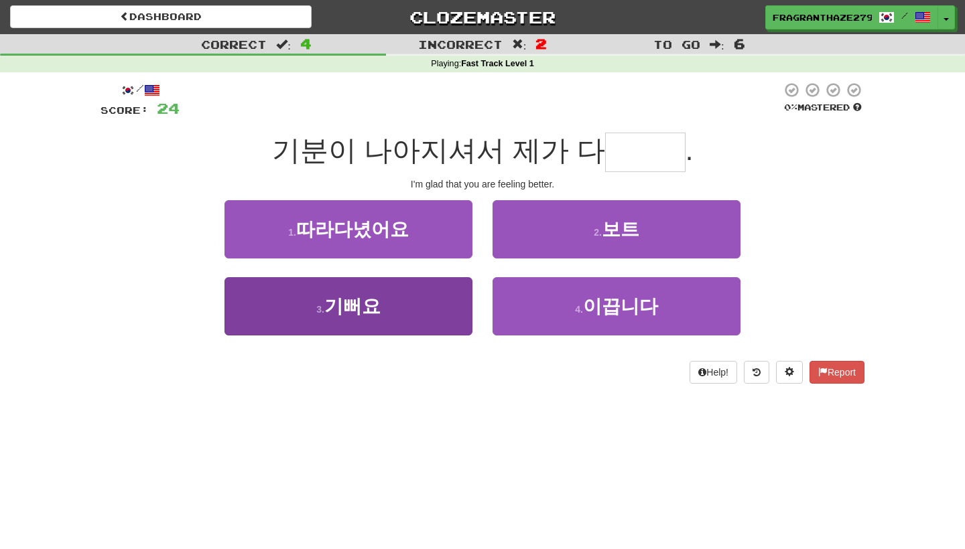
click at [409, 305] on button "3 . 기뻐요" at bounding box center [348, 306] width 248 height 58
type input "***"
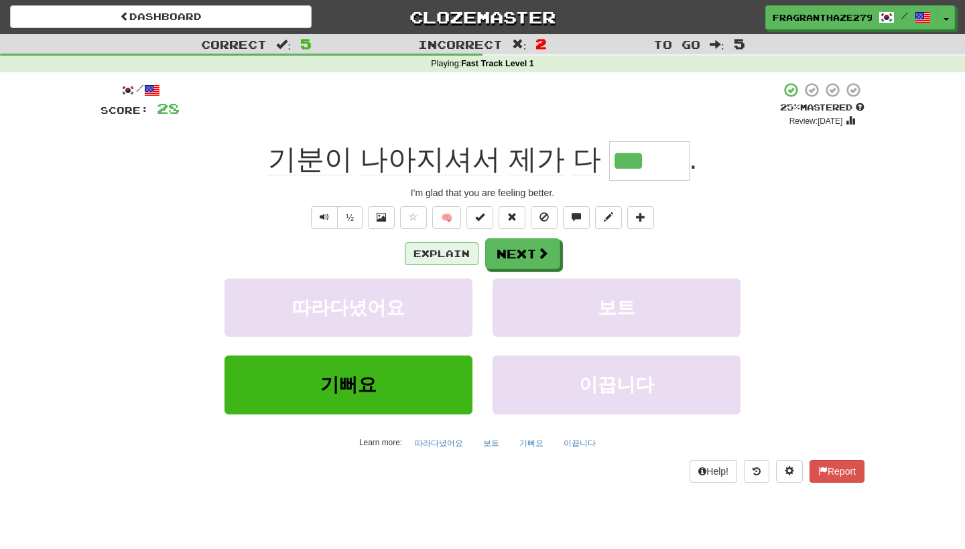
click at [453, 245] on button "Explain" at bounding box center [442, 253] width 74 height 23
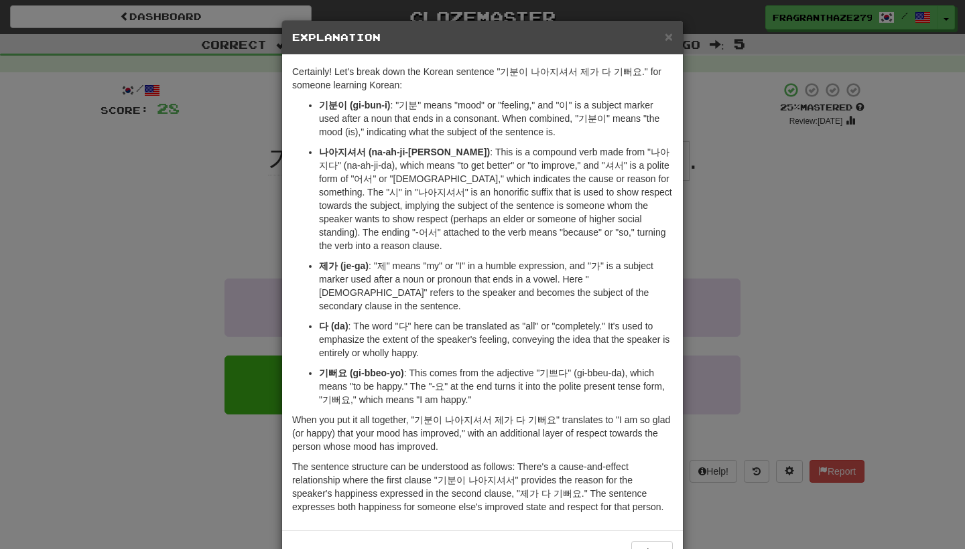
click at [698, 243] on div "× Explanation Certainly! Let's break down the Korean sentence "기분이 나아지셔서 제가 다 기…" at bounding box center [482, 274] width 965 height 549
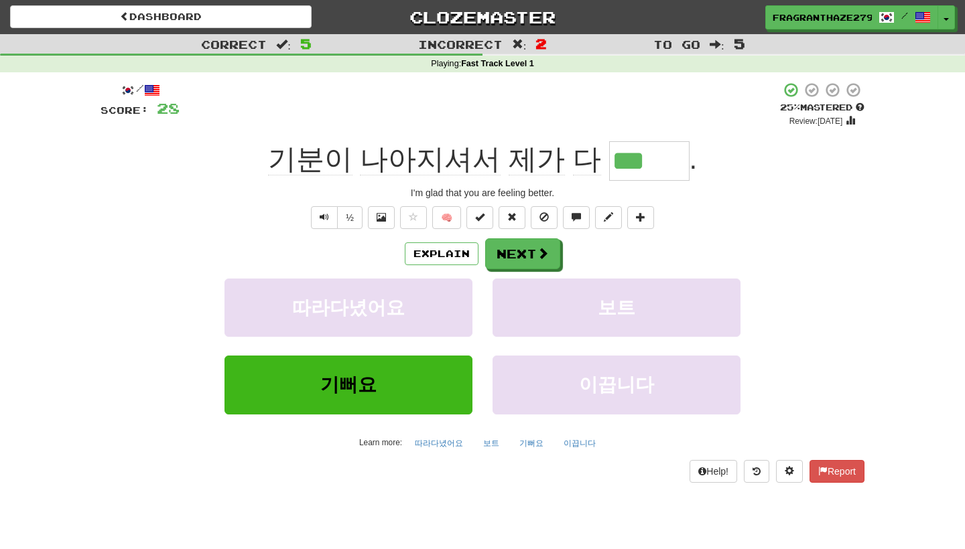
click at [528, 269] on div "Explain Next 따라다녔어요 보트 기뻐요 이끕니다 Learn more: 따라다녔어요 보트 기뻐요 이끕니다" at bounding box center [482, 345] width 764 height 215
click at [525, 256] on button "Next" at bounding box center [523, 254] width 75 height 31
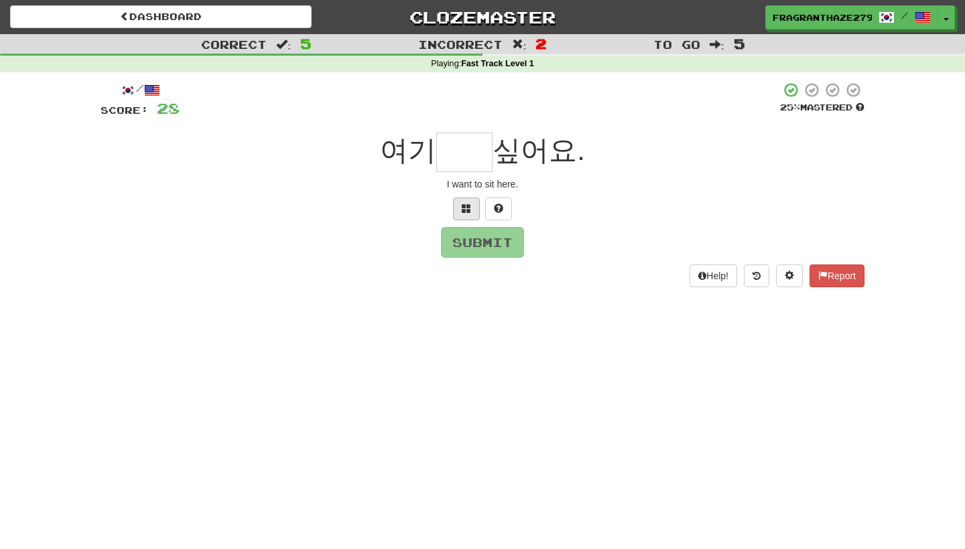
click at [477, 213] on button at bounding box center [466, 209] width 27 height 23
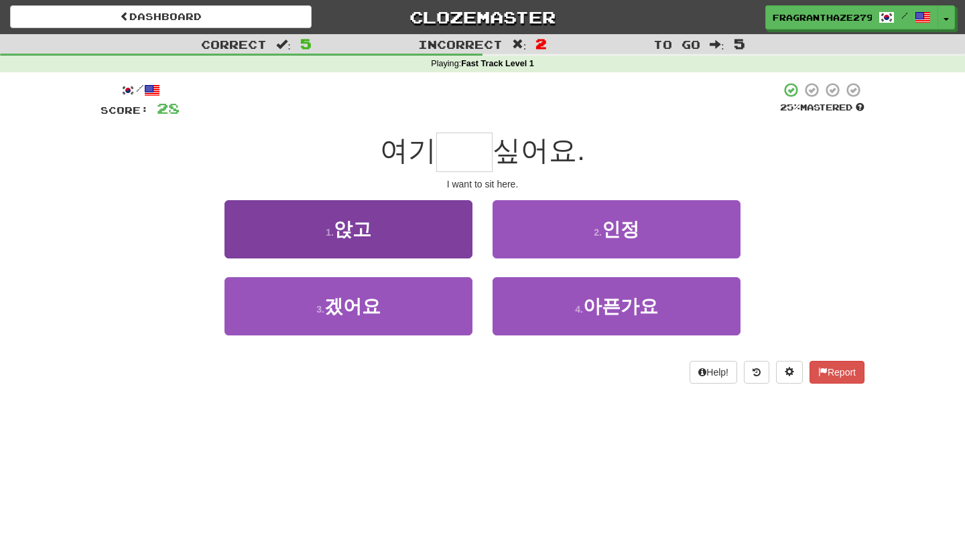
click at [370, 240] on button "1 . 앉고" at bounding box center [348, 229] width 248 height 58
type input "**"
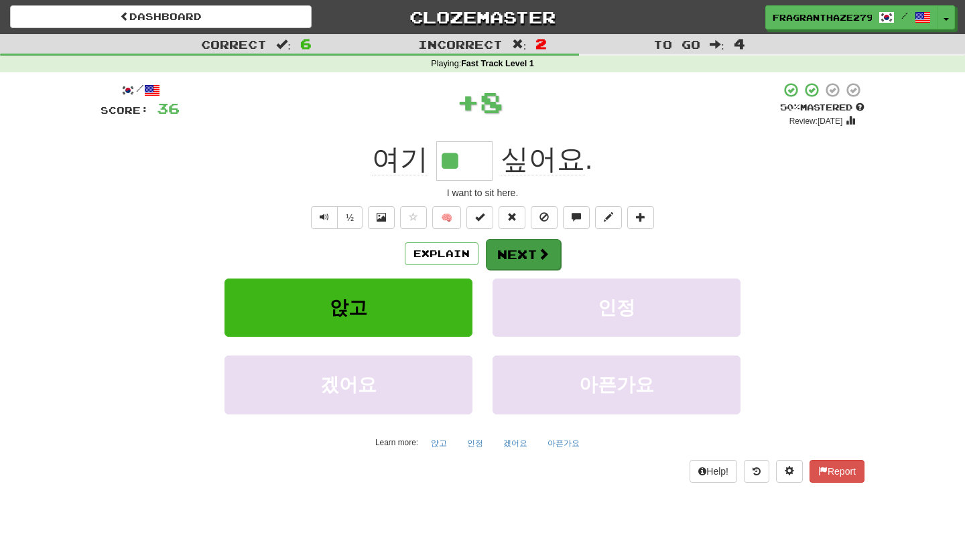
click at [514, 261] on button "Next" at bounding box center [523, 254] width 75 height 31
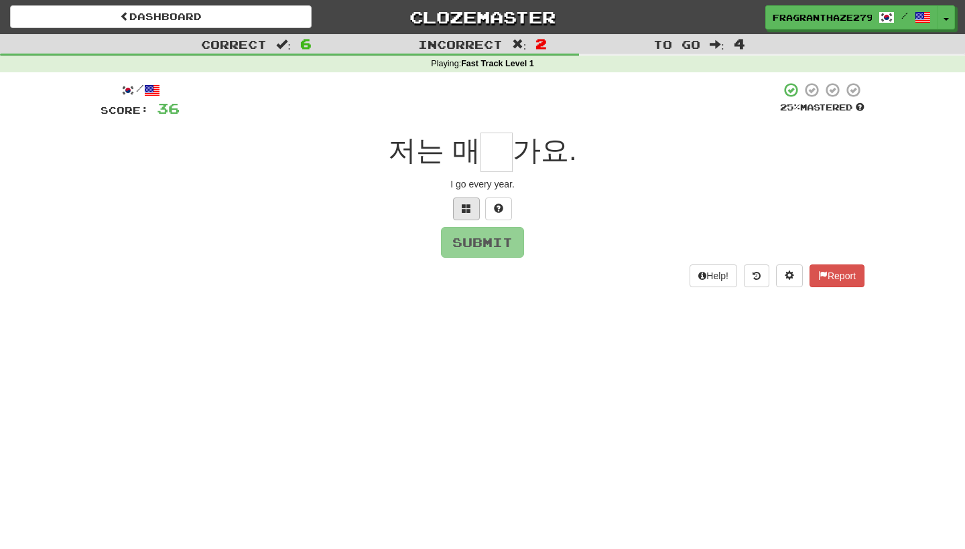
click at [465, 213] on button at bounding box center [466, 209] width 27 height 23
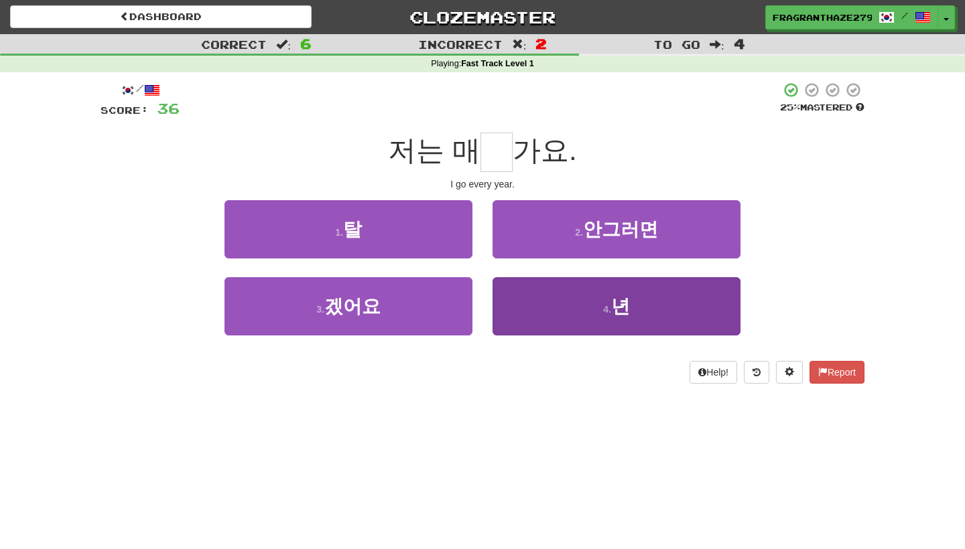
click at [637, 332] on button "4 . 년" at bounding box center [616, 306] width 248 height 58
type input "*"
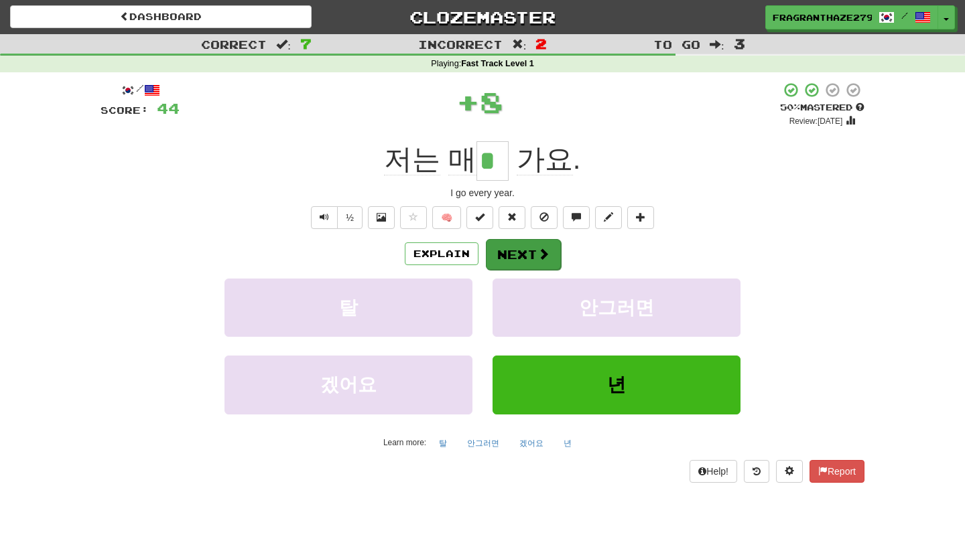
click at [528, 252] on button "Next" at bounding box center [523, 254] width 75 height 31
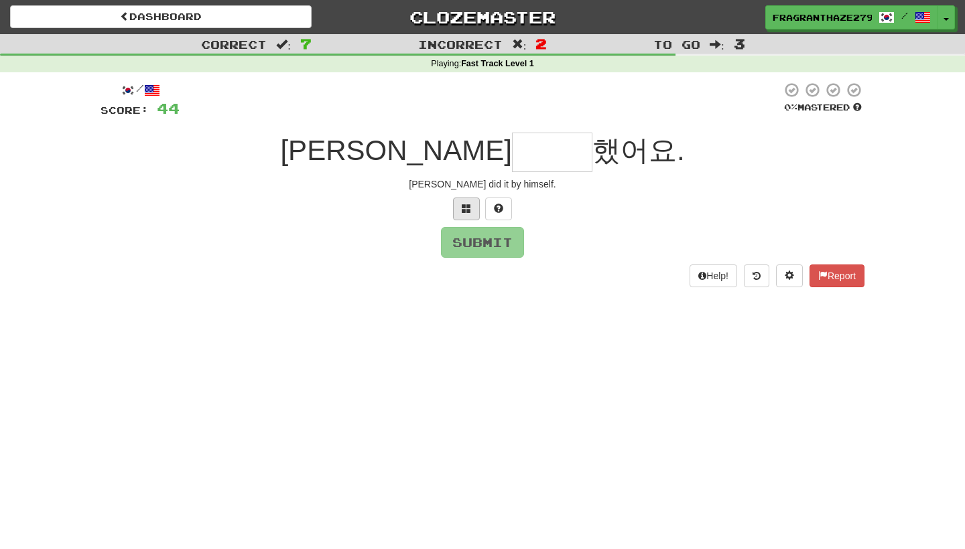
click at [457, 211] on button at bounding box center [466, 209] width 27 height 23
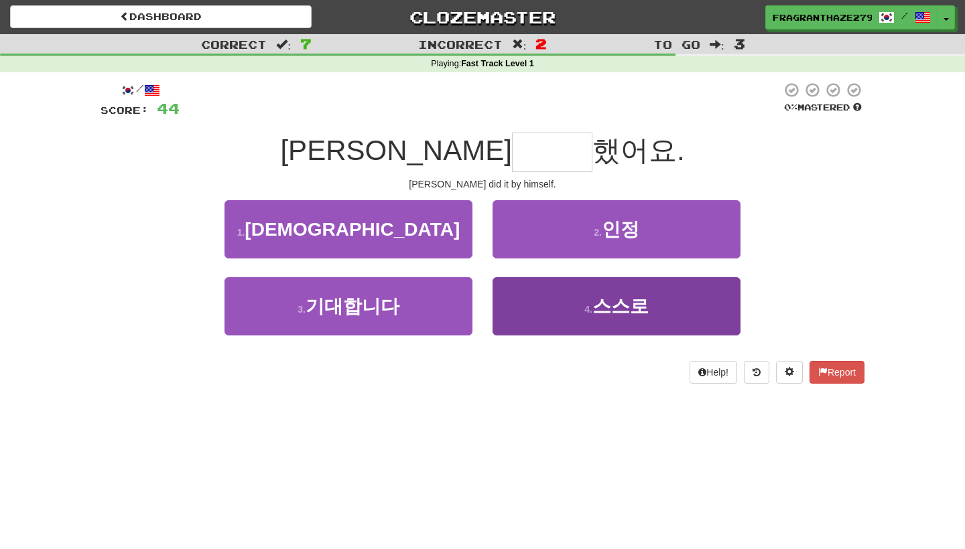
click at [557, 316] on button "4 . 스스로" at bounding box center [616, 306] width 248 height 58
type input "***"
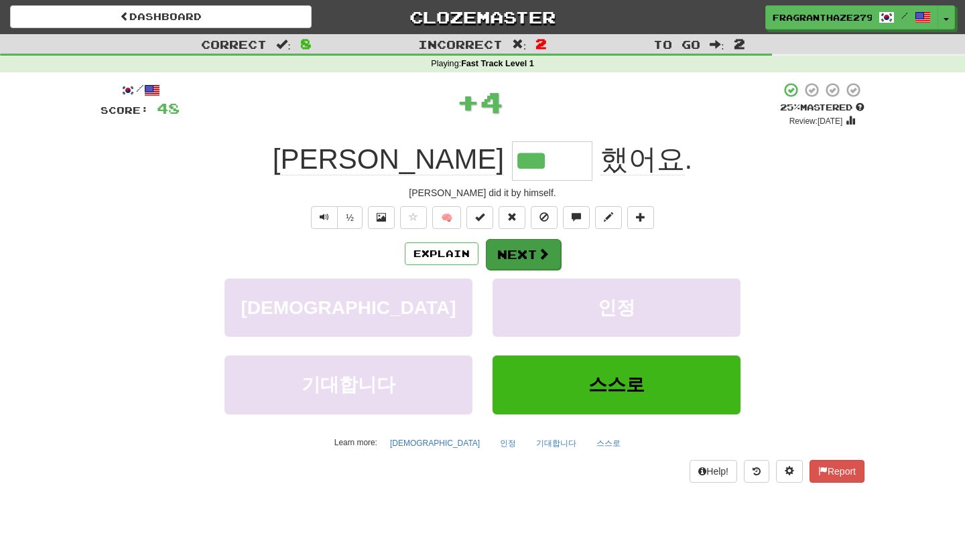
click at [504, 264] on button "Next" at bounding box center [523, 254] width 75 height 31
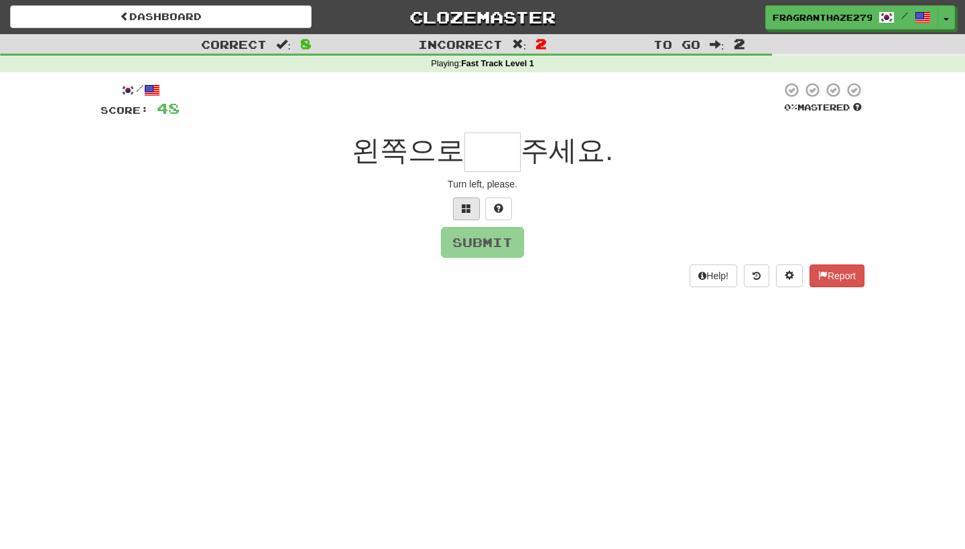
click at [470, 211] on span at bounding box center [466, 208] width 9 height 9
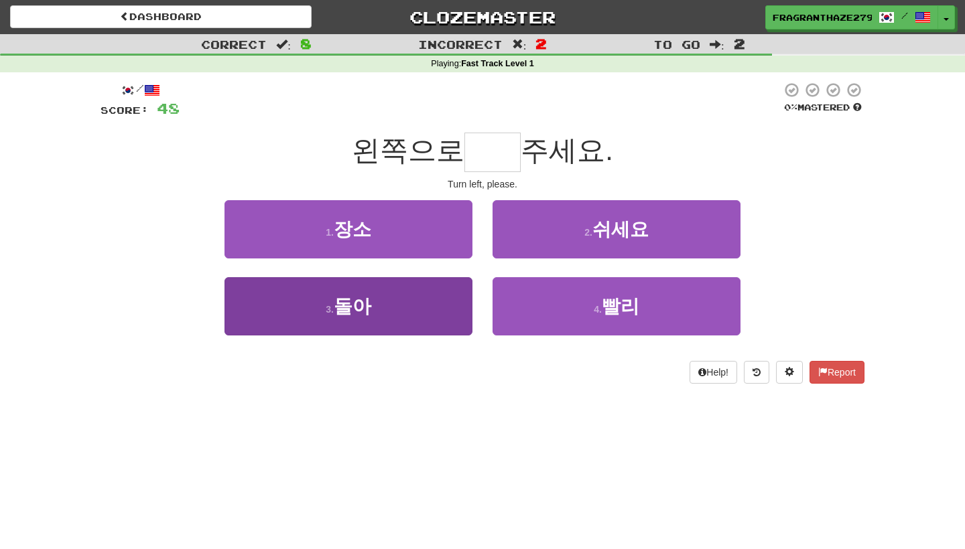
click at [401, 301] on button "3 . 돌아" at bounding box center [348, 306] width 248 height 58
type input "**"
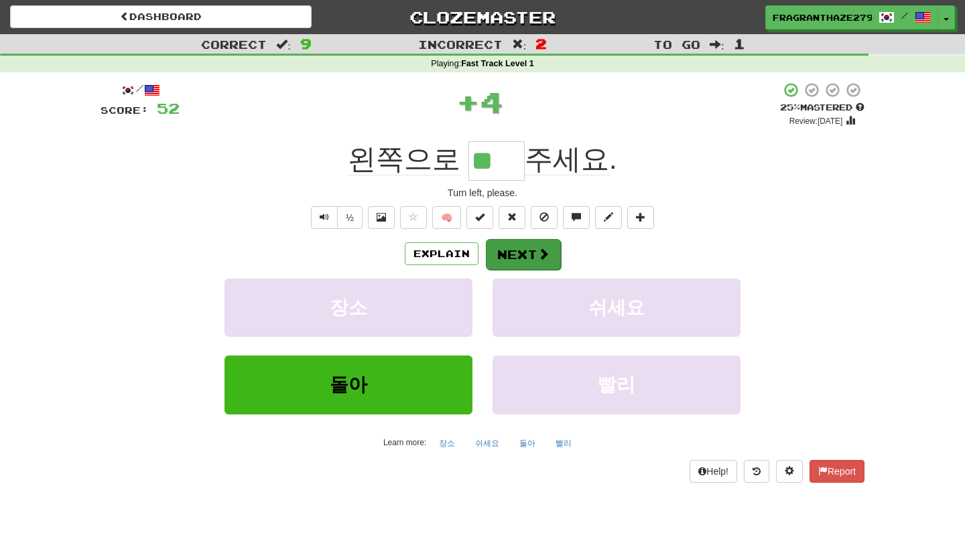
click at [515, 253] on button "Next" at bounding box center [523, 254] width 75 height 31
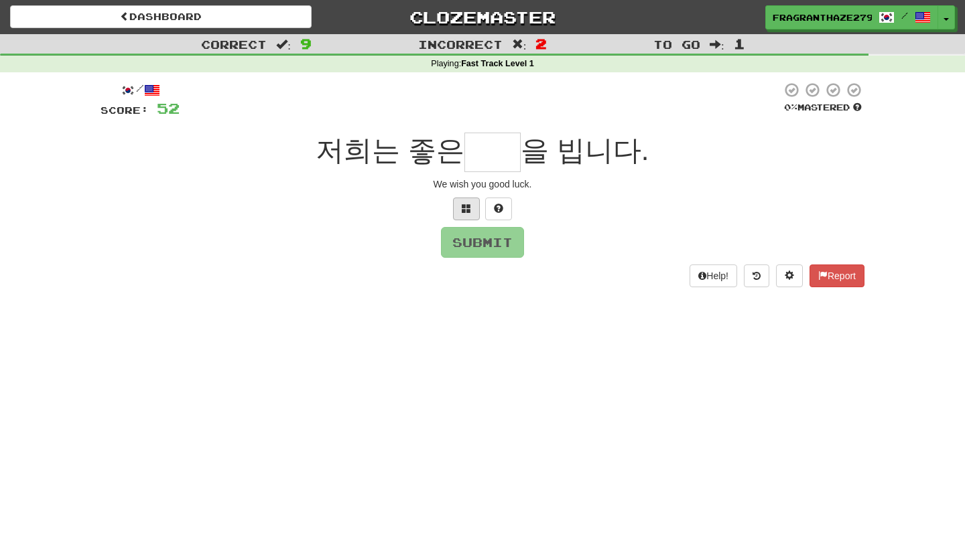
click at [458, 212] on button at bounding box center [466, 209] width 27 height 23
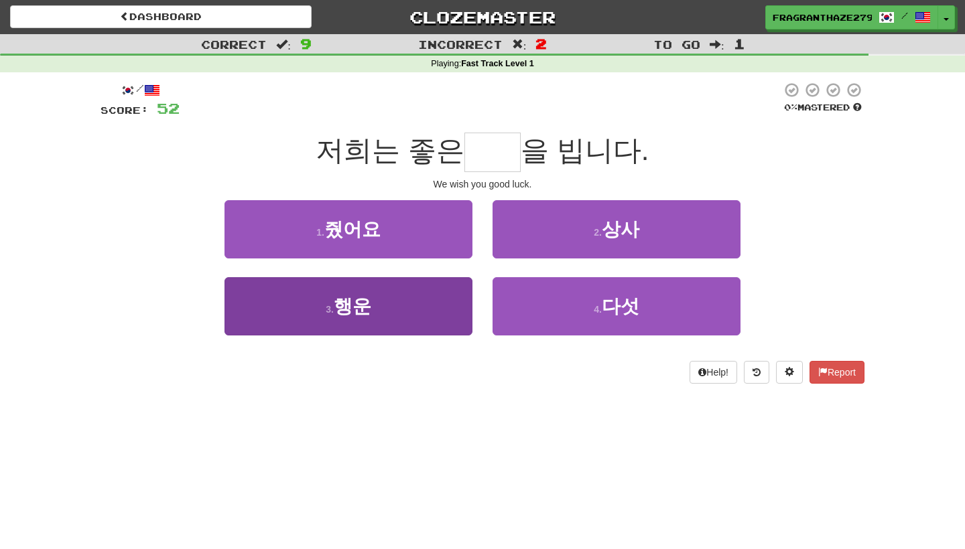
click at [404, 326] on button "3 . 행운" at bounding box center [348, 306] width 248 height 58
type input "**"
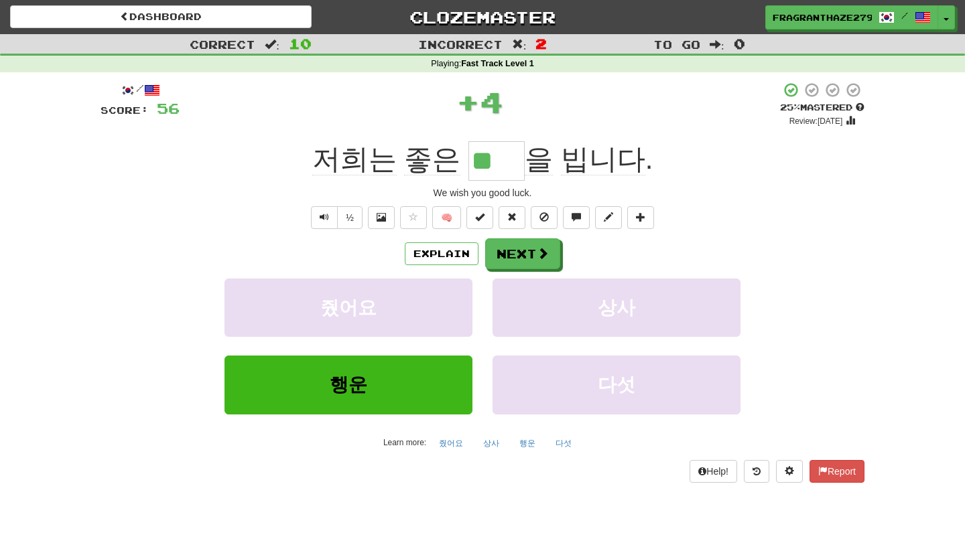
click at [502, 274] on div "Explain Next 줬어요 상사 행운 다섯 Learn more: 줬어요 상사 행운 다섯" at bounding box center [482, 345] width 764 height 215
click at [504, 263] on button "Next" at bounding box center [523, 254] width 75 height 31
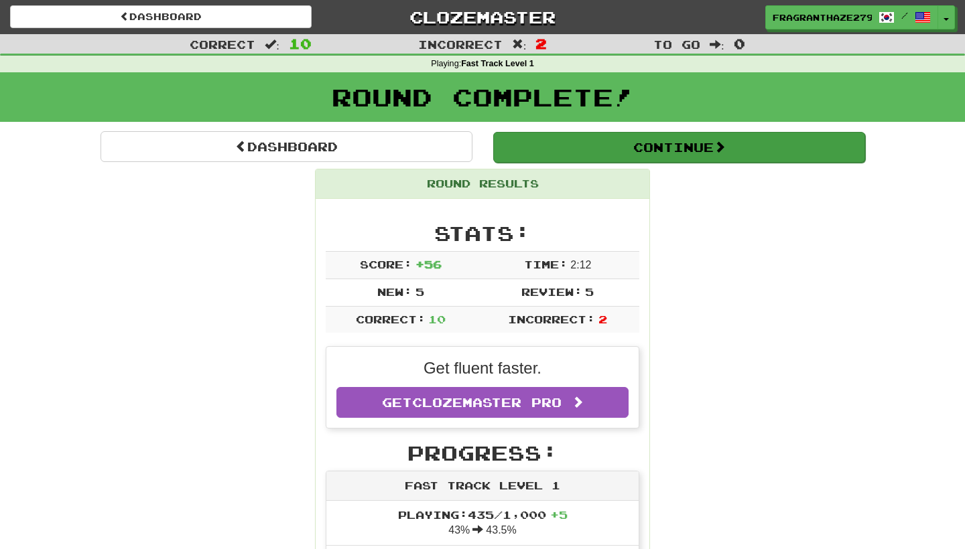
click at [606, 153] on button "Continue" at bounding box center [679, 147] width 372 height 31
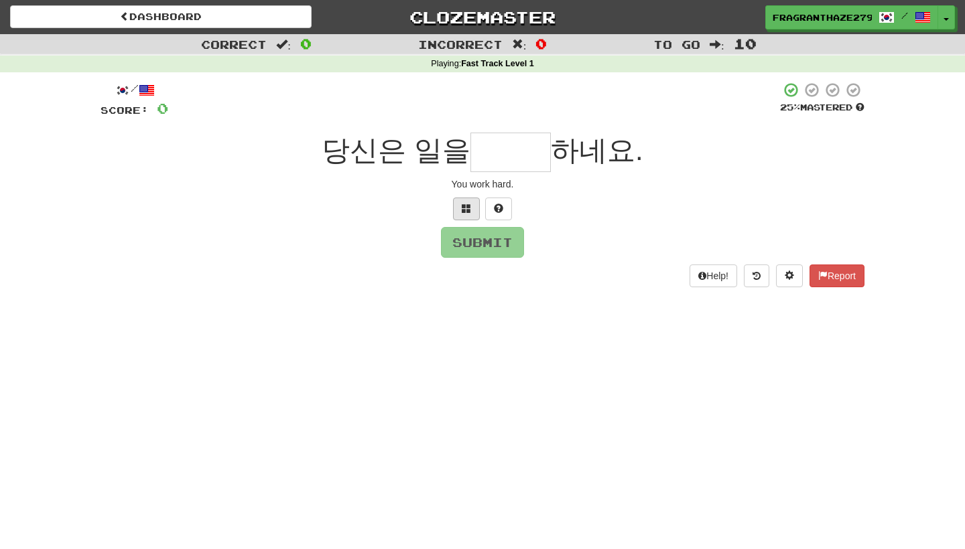
click at [460, 212] on button at bounding box center [466, 209] width 27 height 23
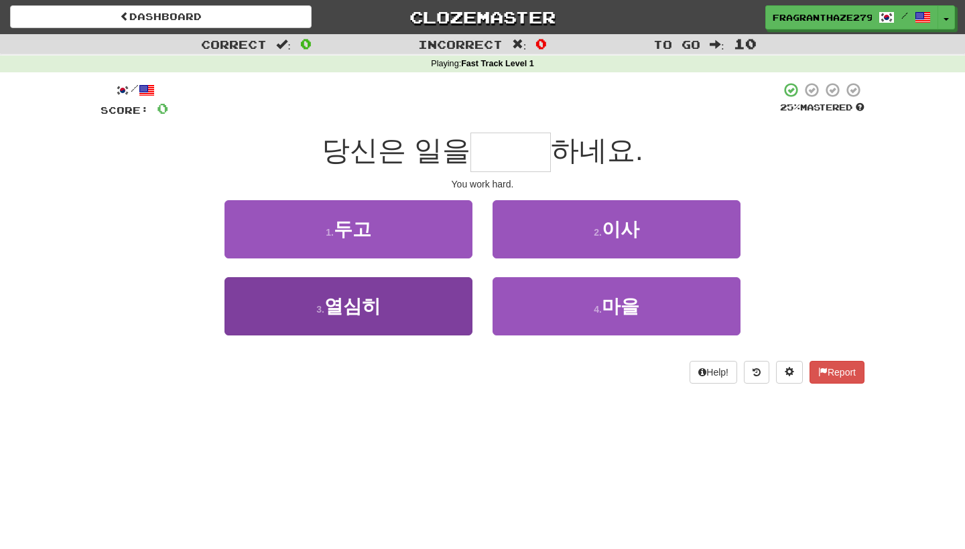
click at [391, 317] on button "3 . 열심히" at bounding box center [348, 306] width 248 height 58
type input "***"
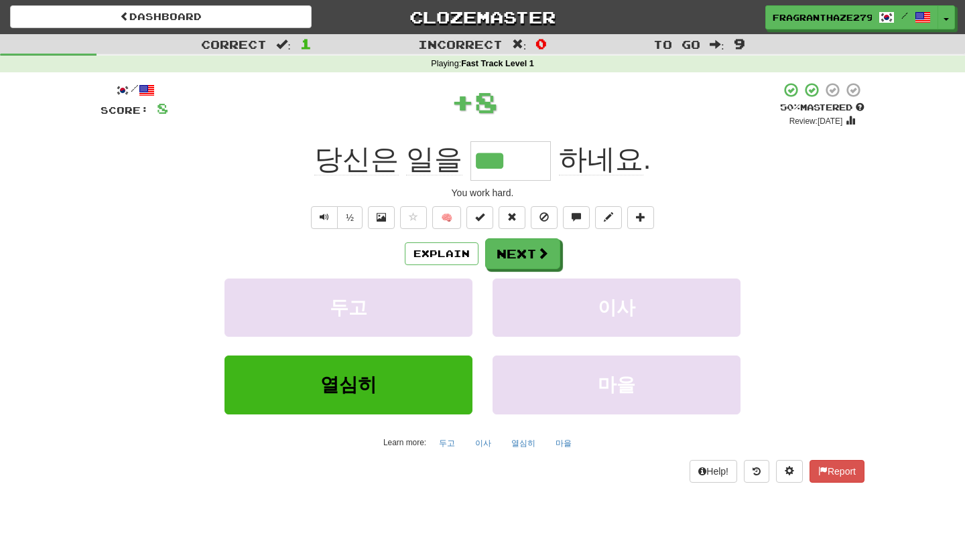
click at [452, 264] on div "Explain Next" at bounding box center [482, 253] width 764 height 31
click at [449, 251] on button "Explain" at bounding box center [442, 253] width 74 height 23
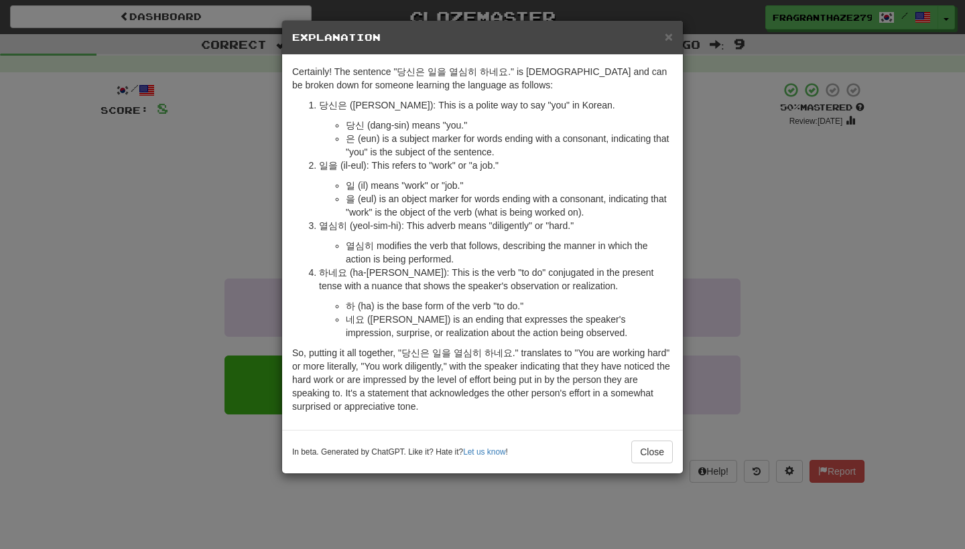
click at [738, 194] on div "× Explanation Certainly! The sentence "당신은 일을 열심히 하네요." is [DEMOGRAPHIC_DATA] a…" at bounding box center [482, 274] width 965 height 549
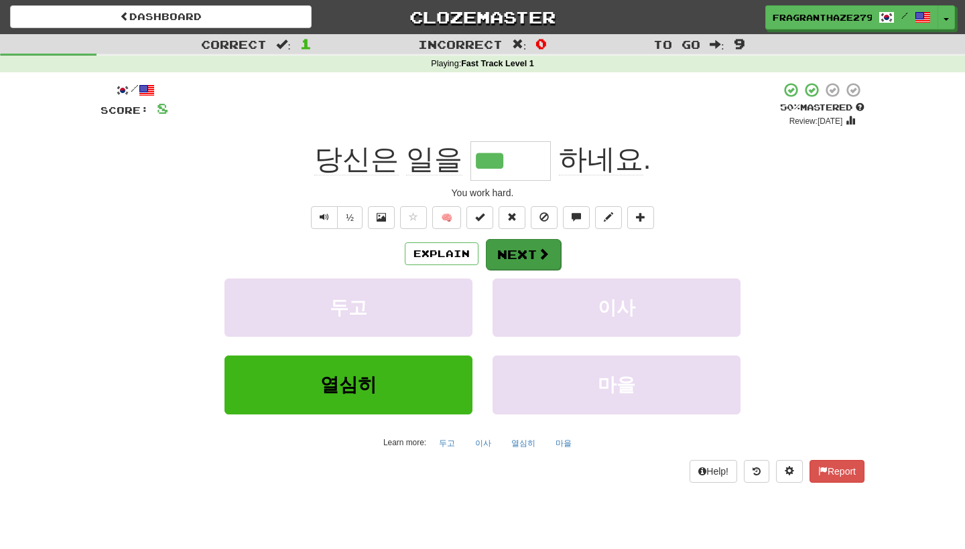
click at [511, 257] on button "Next" at bounding box center [523, 254] width 75 height 31
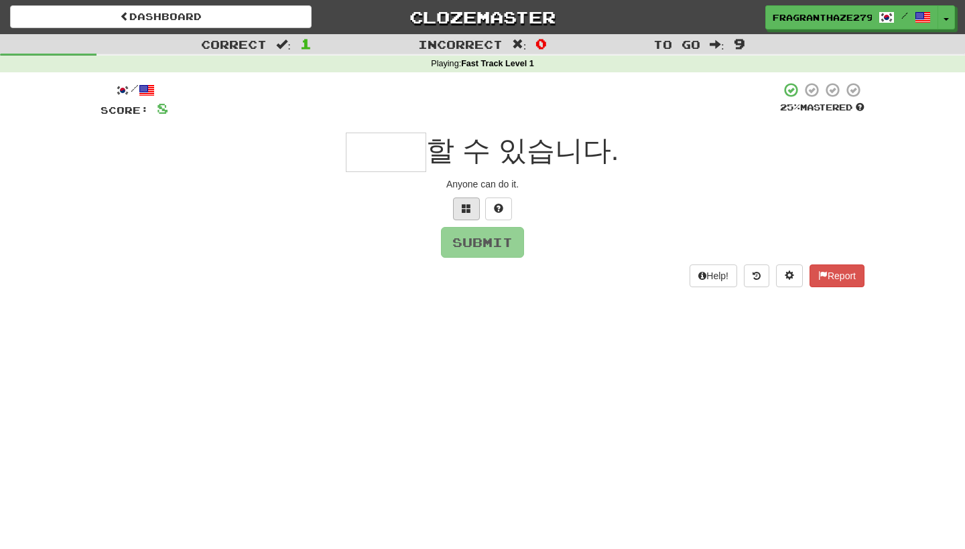
click at [466, 206] on span at bounding box center [466, 208] width 9 height 9
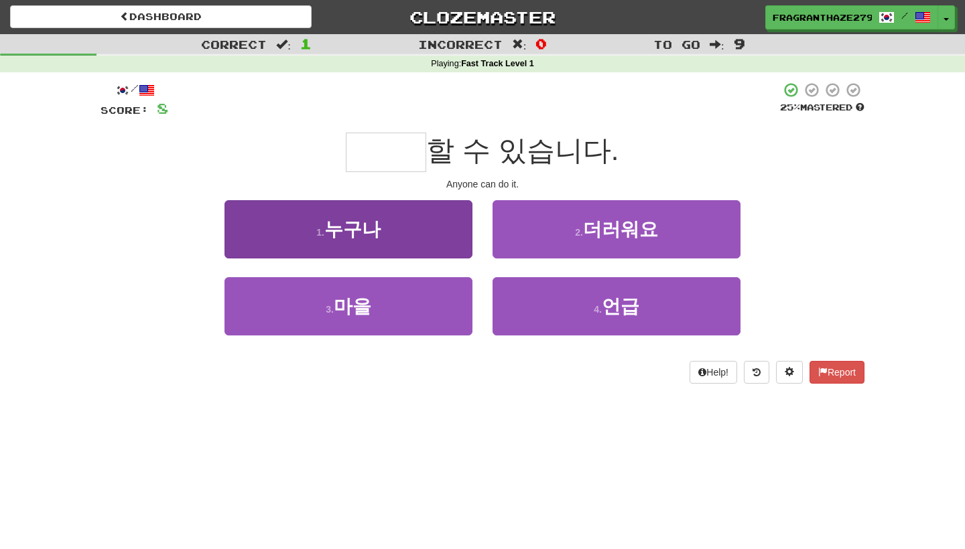
click at [440, 226] on button "1 . 누구나" at bounding box center [348, 229] width 248 height 58
type input "***"
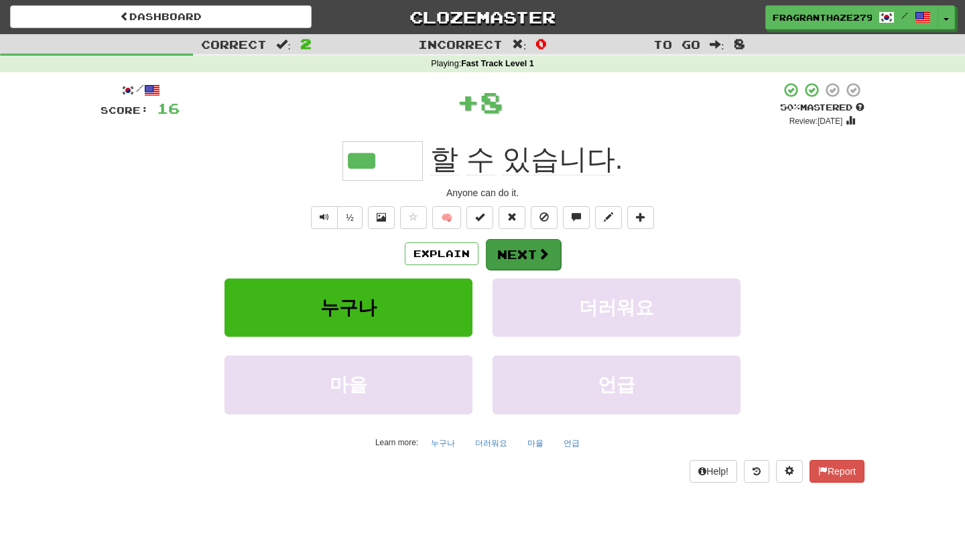
click at [551, 258] on button "Next" at bounding box center [523, 254] width 75 height 31
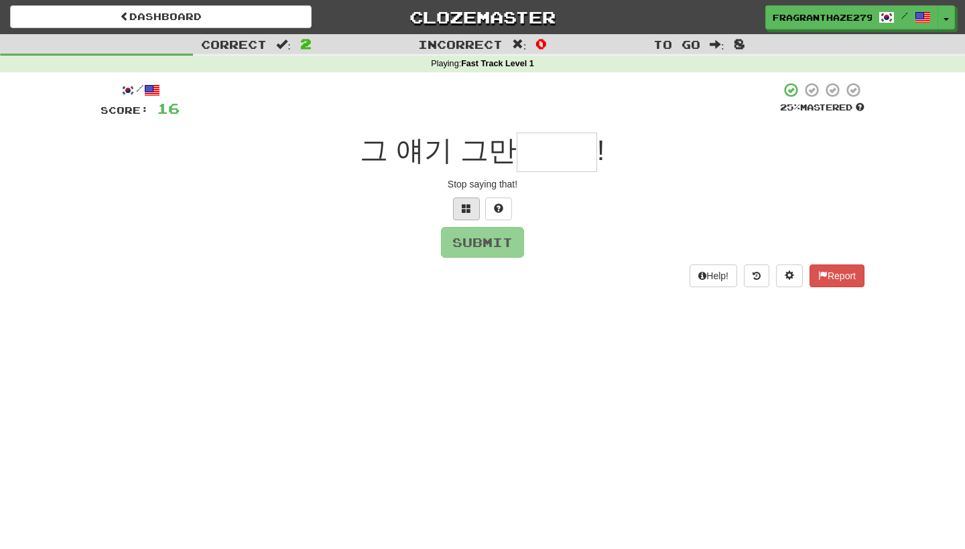
click at [464, 204] on span at bounding box center [466, 208] width 9 height 9
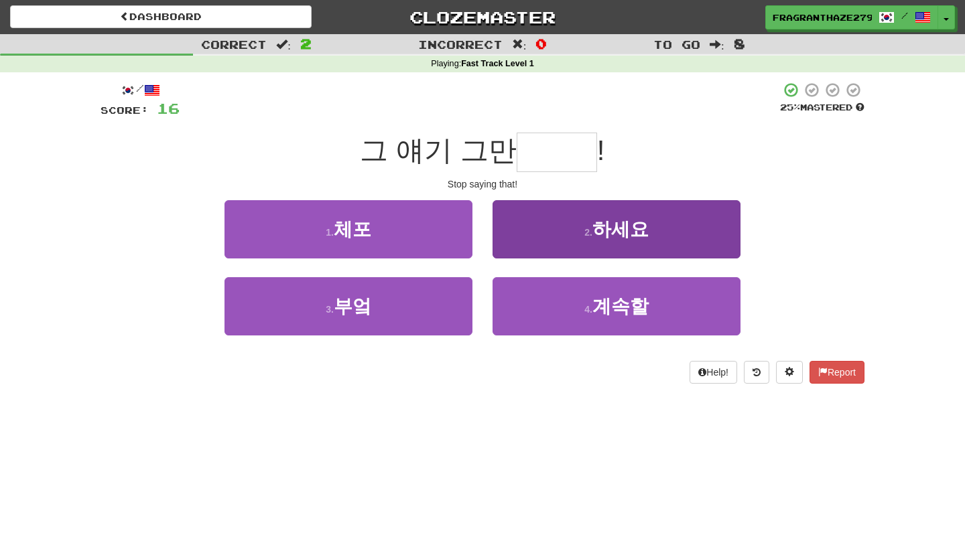
click at [555, 229] on button "2 . 하세요" at bounding box center [616, 229] width 248 height 58
type input "***"
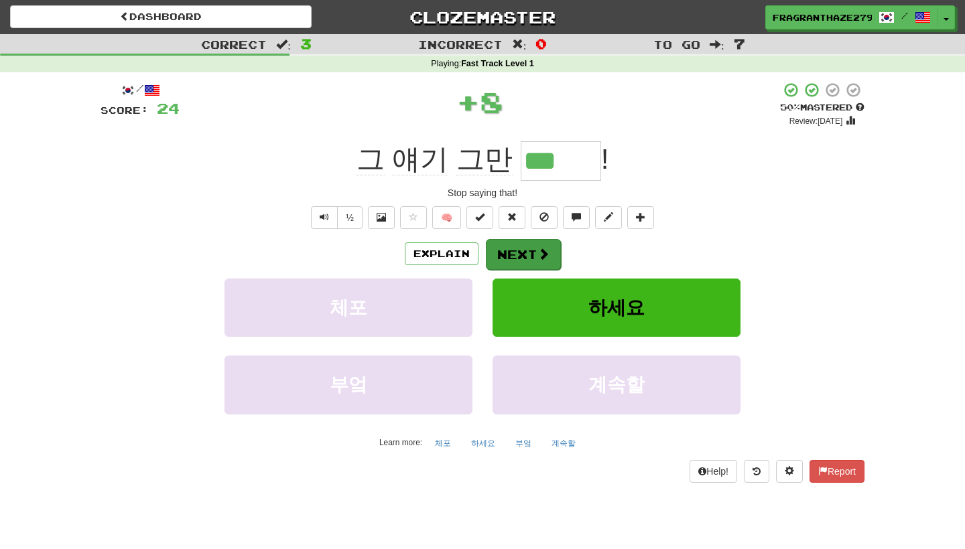
click at [543, 255] on span at bounding box center [543, 254] width 12 height 12
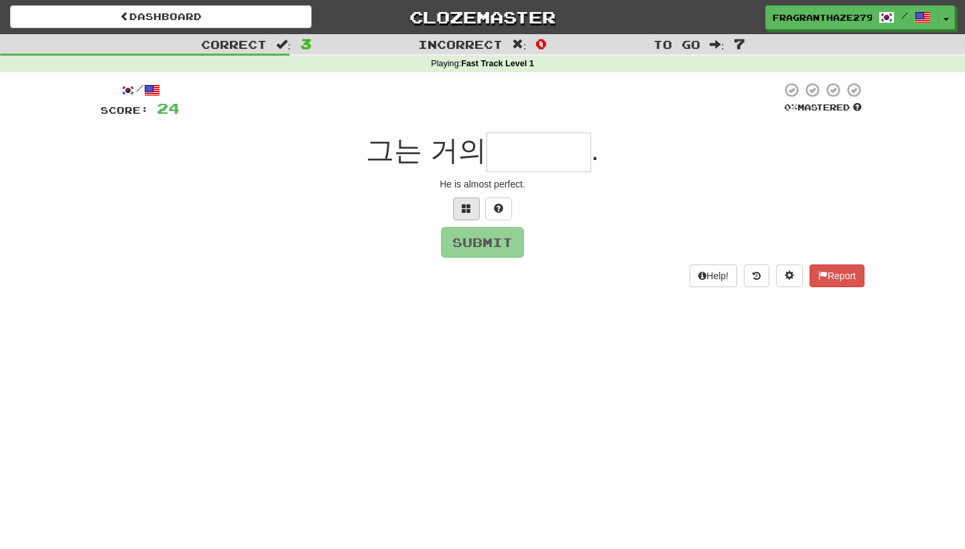
click at [453, 206] on button at bounding box center [466, 209] width 27 height 23
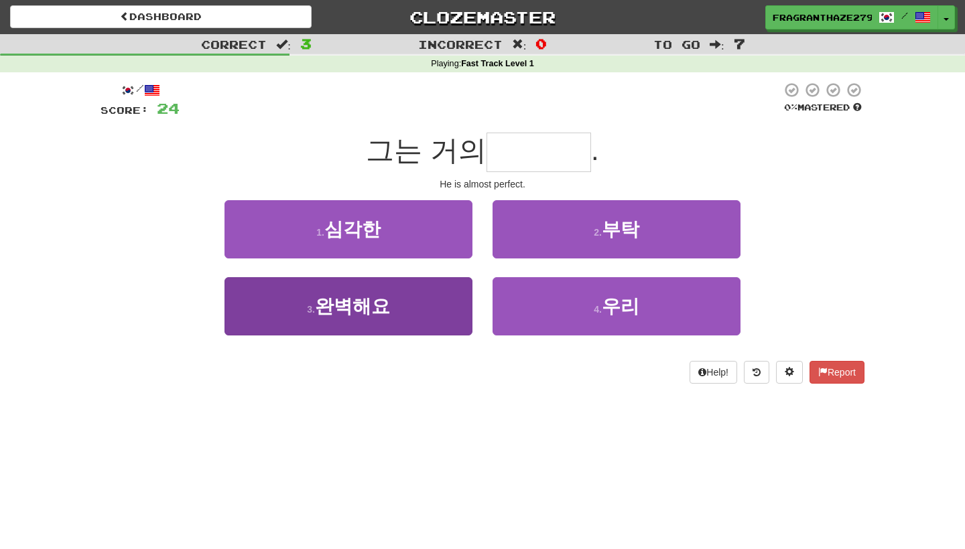
click at [400, 313] on button "3 . 완벽해요" at bounding box center [348, 306] width 248 height 58
type input "****"
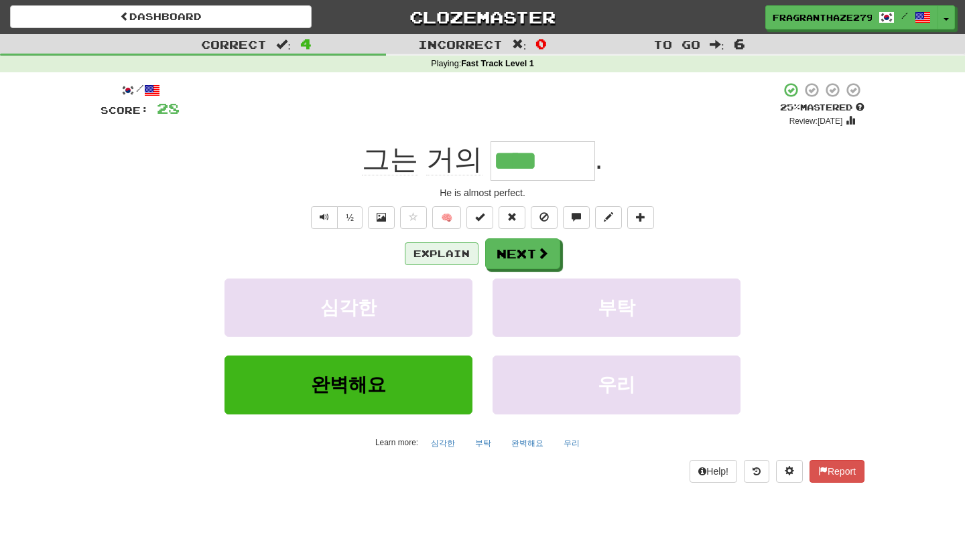
click at [448, 250] on button "Explain" at bounding box center [442, 253] width 74 height 23
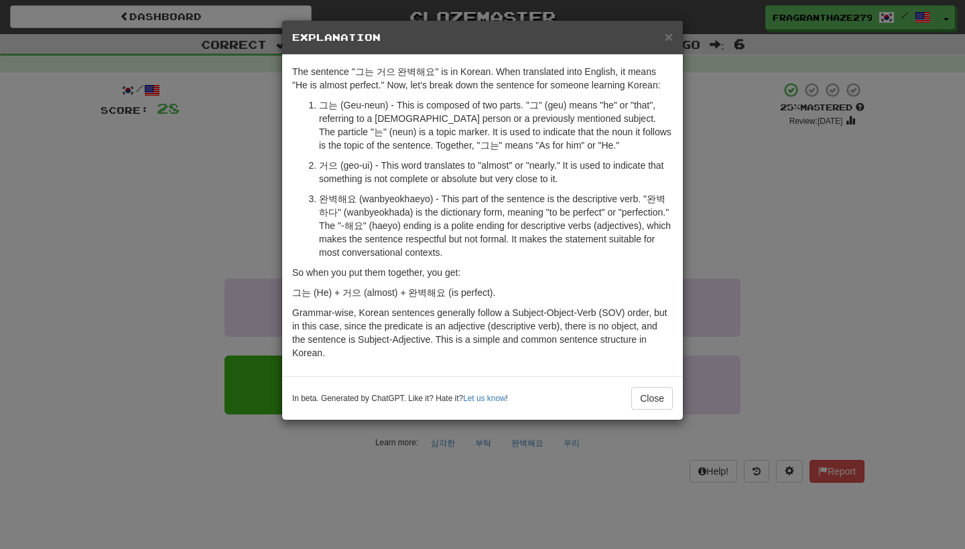
click at [792, 226] on div "× Explanation The sentence "그는 거으 완벽해요" is in Korean. When translated into Engl…" at bounding box center [482, 274] width 965 height 549
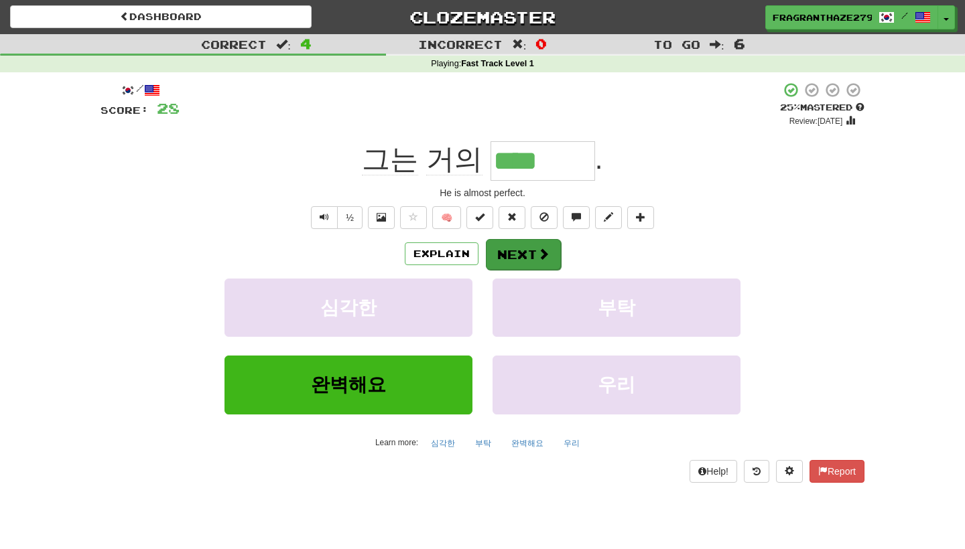
click at [510, 261] on button "Next" at bounding box center [523, 254] width 75 height 31
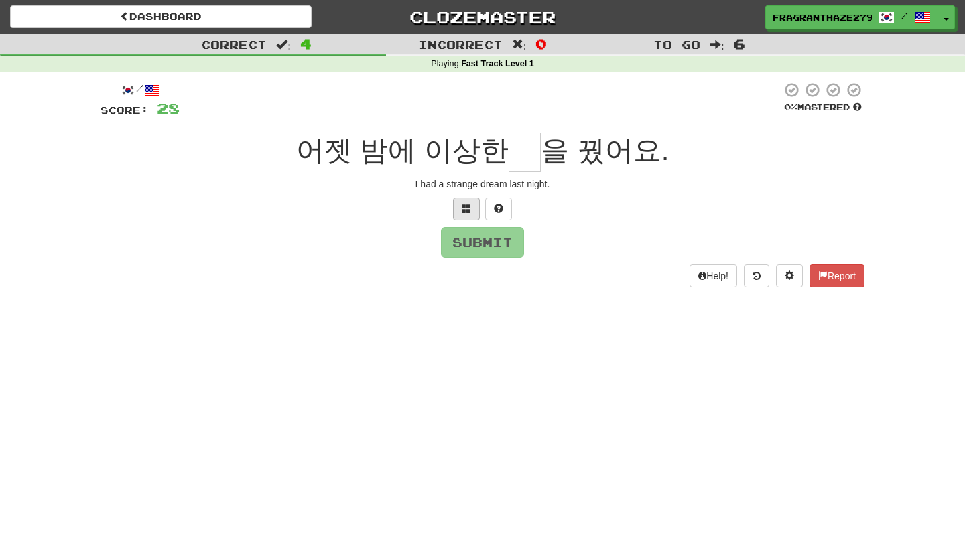
click at [463, 204] on span at bounding box center [466, 208] width 9 height 9
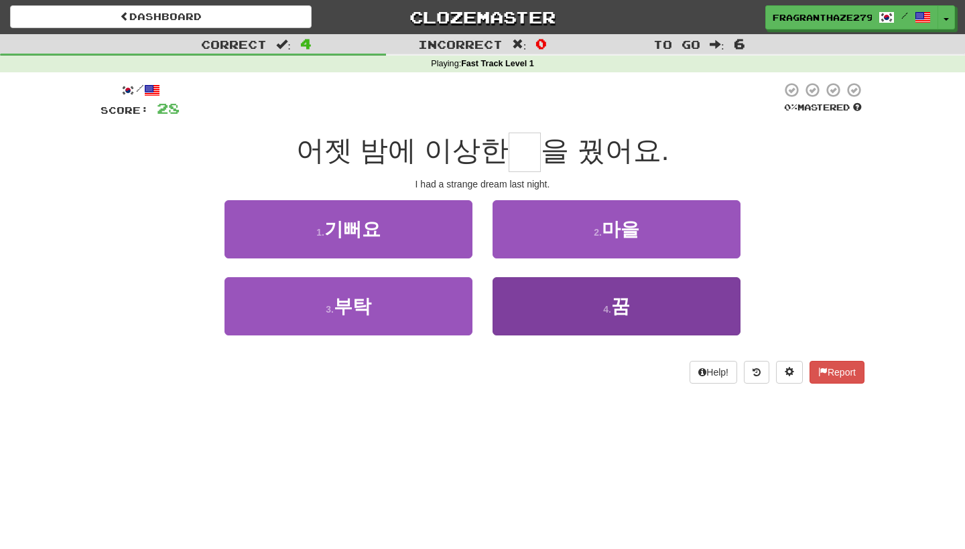
click at [623, 313] on span "꿈" at bounding box center [620, 306] width 19 height 21
type input "*"
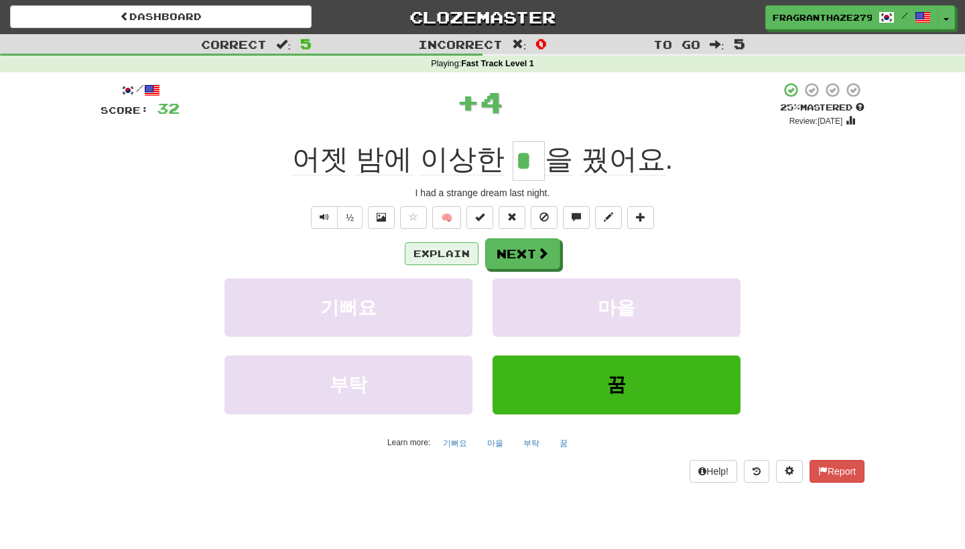
click at [441, 248] on button "Explain" at bounding box center [442, 253] width 74 height 23
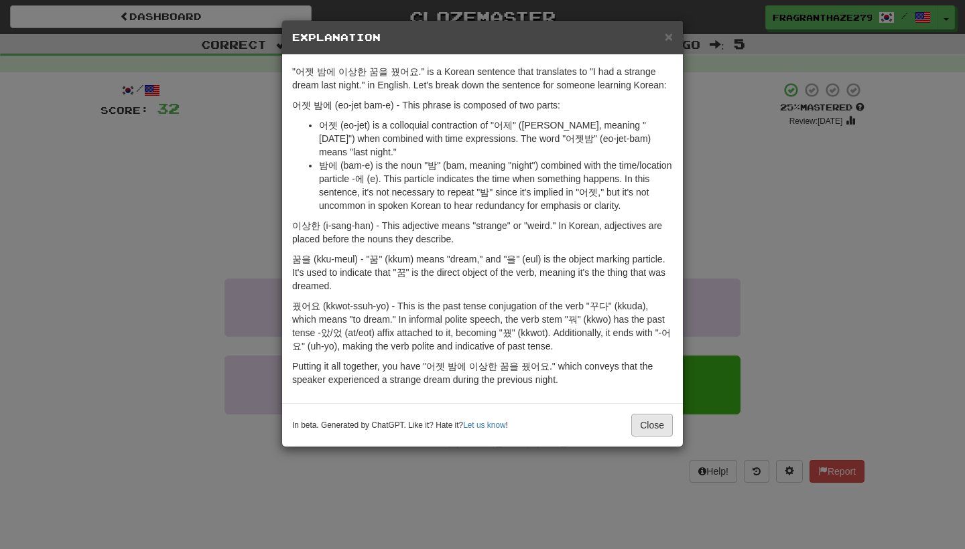
click at [650, 424] on button "Close" at bounding box center [652, 425] width 42 height 23
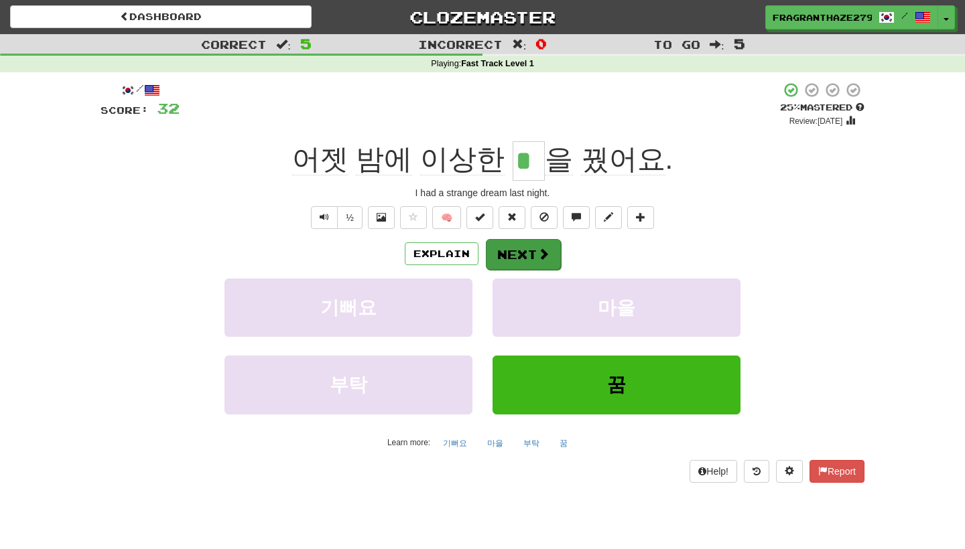
click at [529, 261] on button "Next" at bounding box center [523, 254] width 75 height 31
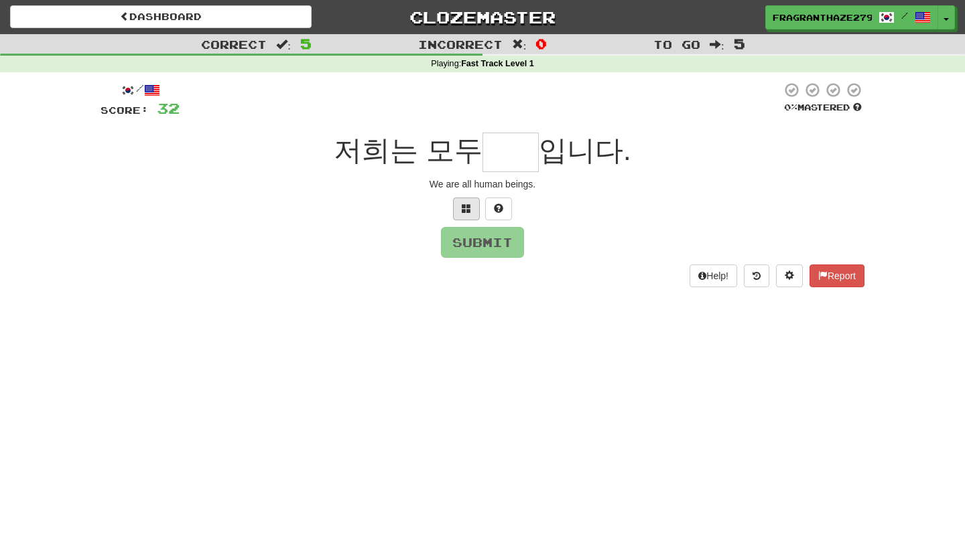
click at [462, 211] on span at bounding box center [466, 208] width 9 height 9
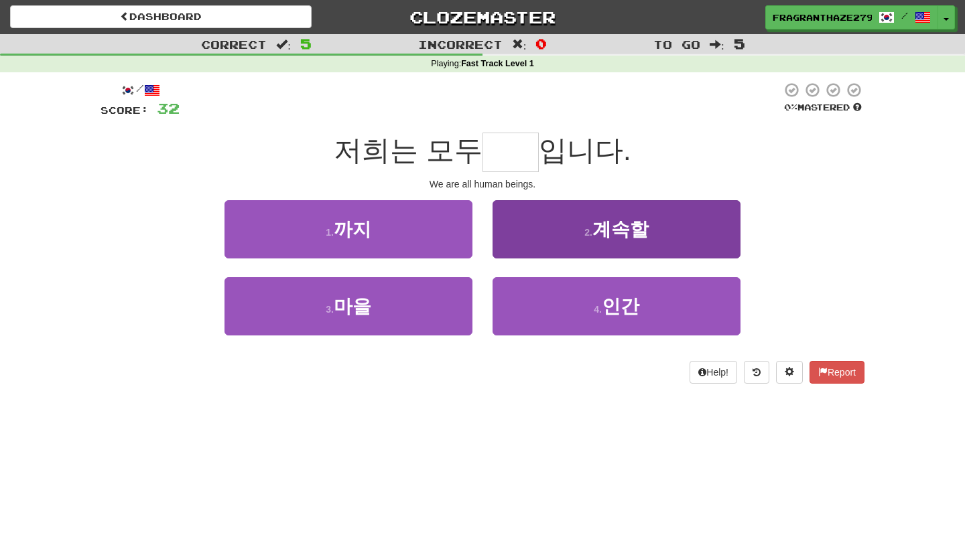
click at [616, 297] on span "인간" at bounding box center [621, 306] width 38 height 21
type input "**"
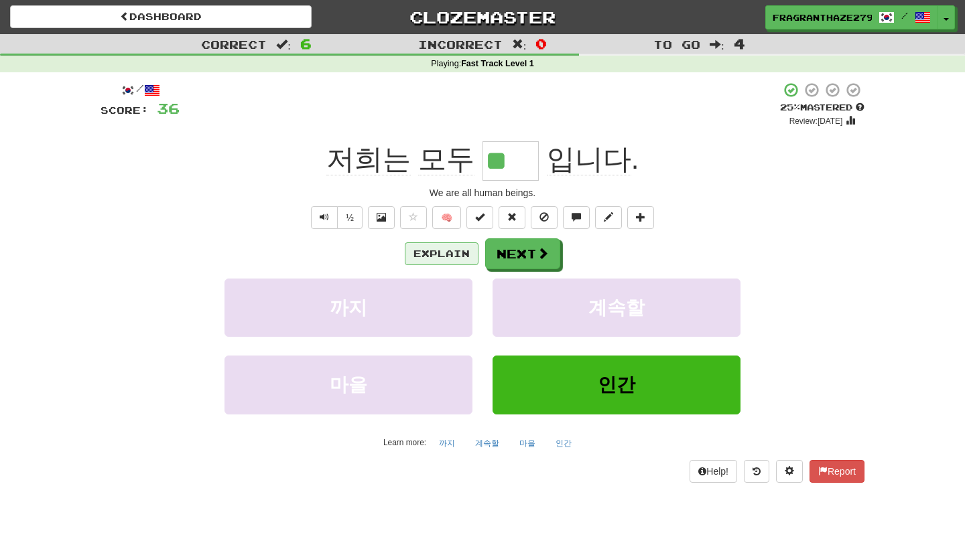
click at [421, 254] on button "Explain" at bounding box center [442, 253] width 74 height 23
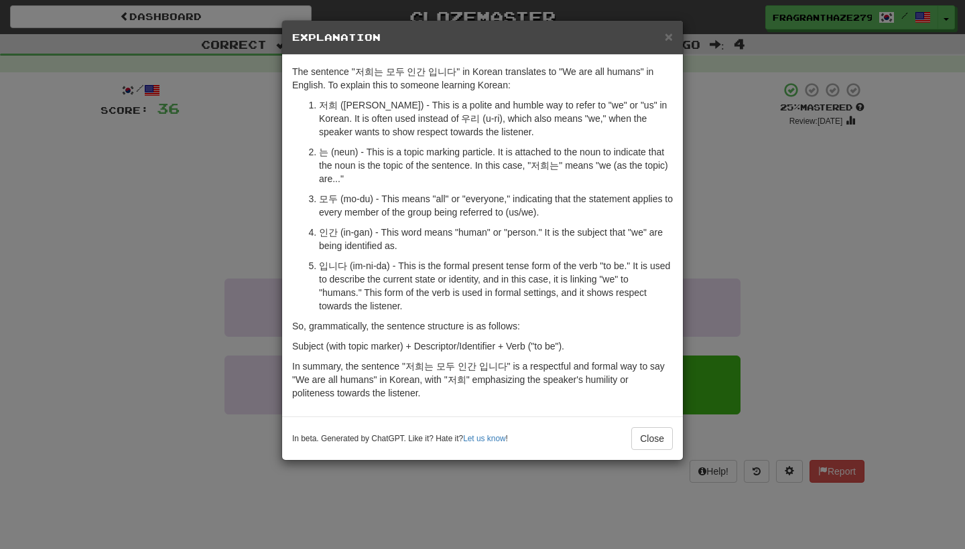
click at [809, 211] on div "× Explanation The sentence "저희는 모두 인간 입니다" in Korean translates to "We are all …" at bounding box center [482, 274] width 965 height 549
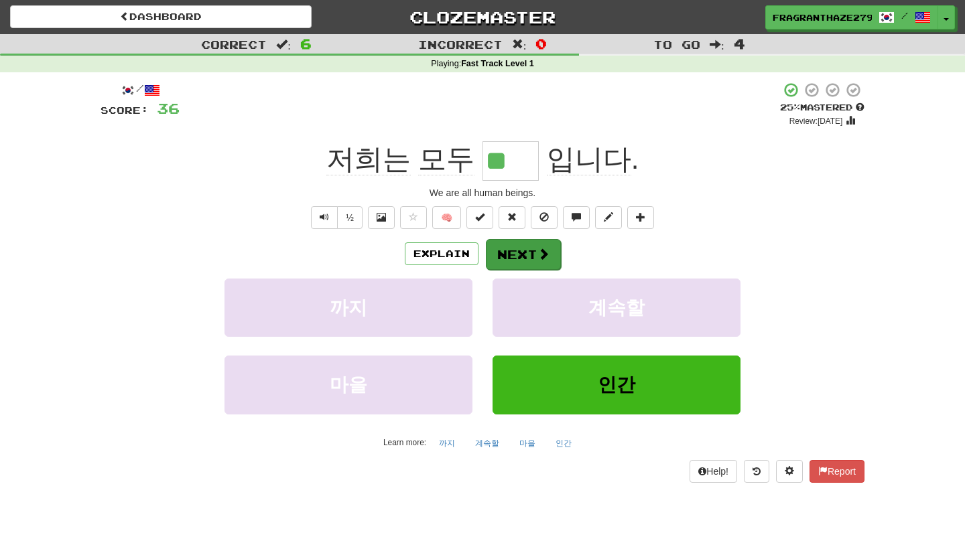
click at [522, 262] on button "Next" at bounding box center [523, 254] width 75 height 31
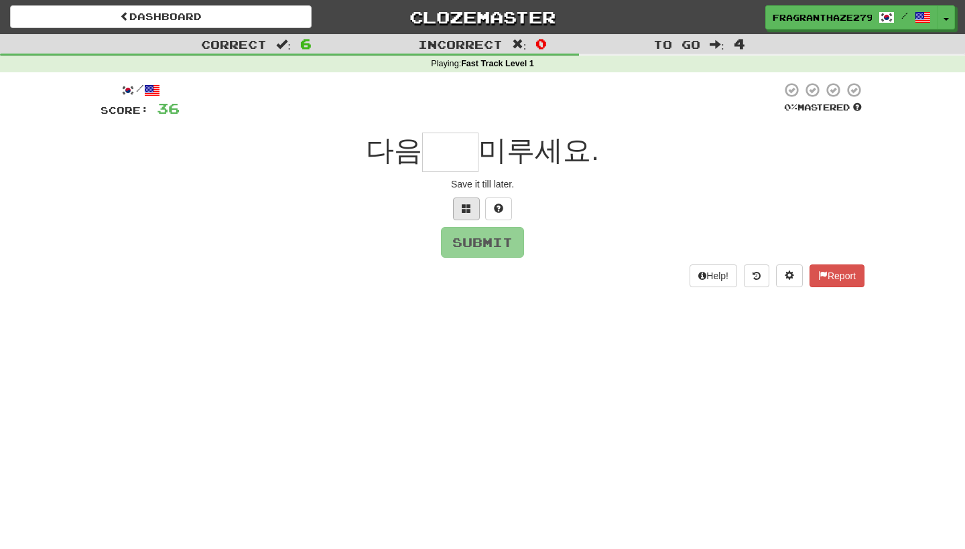
click at [464, 205] on span at bounding box center [466, 208] width 9 height 9
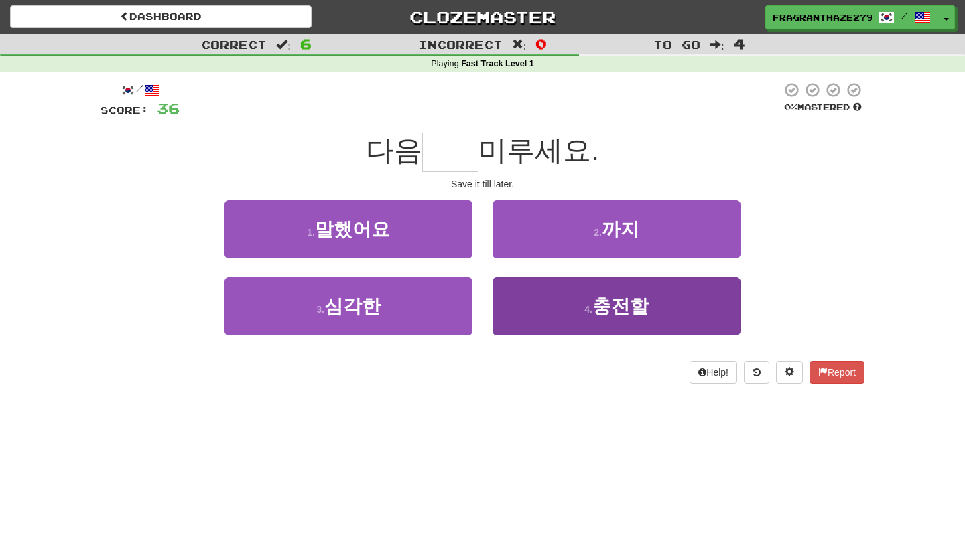
click at [573, 305] on button "4 . 충전할" at bounding box center [616, 306] width 248 height 58
type input "**"
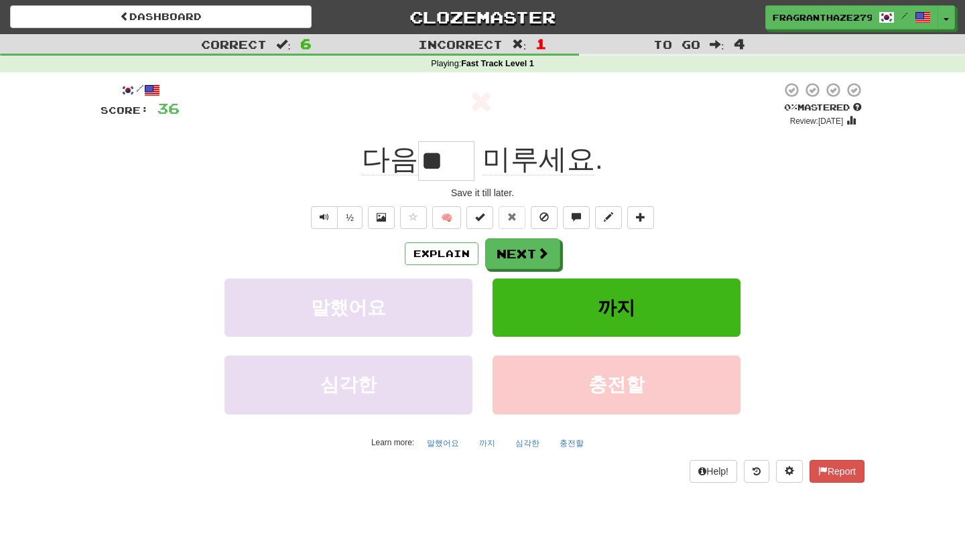
click at [437, 239] on div "Explain Next" at bounding box center [482, 253] width 764 height 31
click at [441, 245] on button "Explain" at bounding box center [442, 253] width 74 height 23
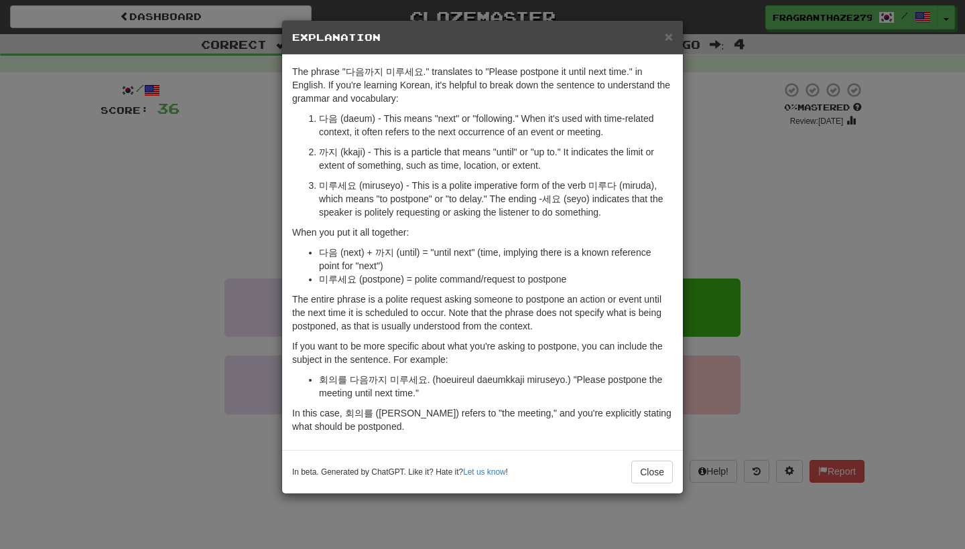
click at [709, 202] on div "× Explanation The phrase "다음까지 미루세요." translates to "Please postpone it until n…" at bounding box center [482, 274] width 965 height 549
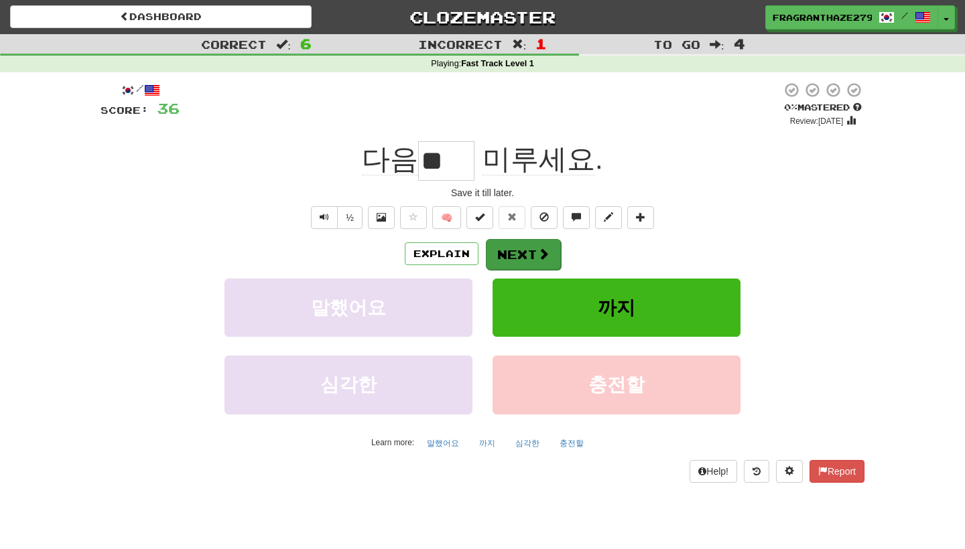
click at [501, 265] on button "Next" at bounding box center [523, 254] width 75 height 31
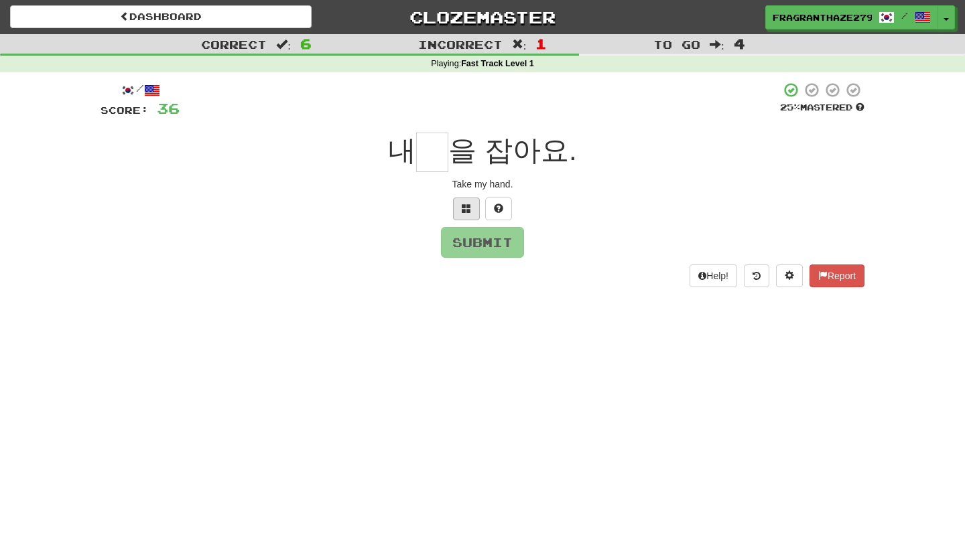
click at [465, 216] on button at bounding box center [466, 209] width 27 height 23
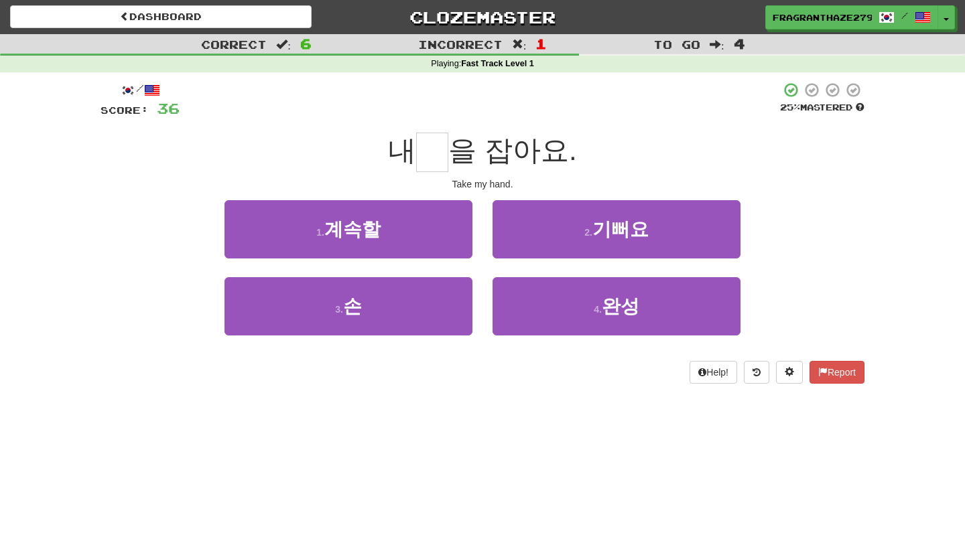
click at [420, 335] on div "3 . 손" at bounding box center [348, 315] width 268 height 77
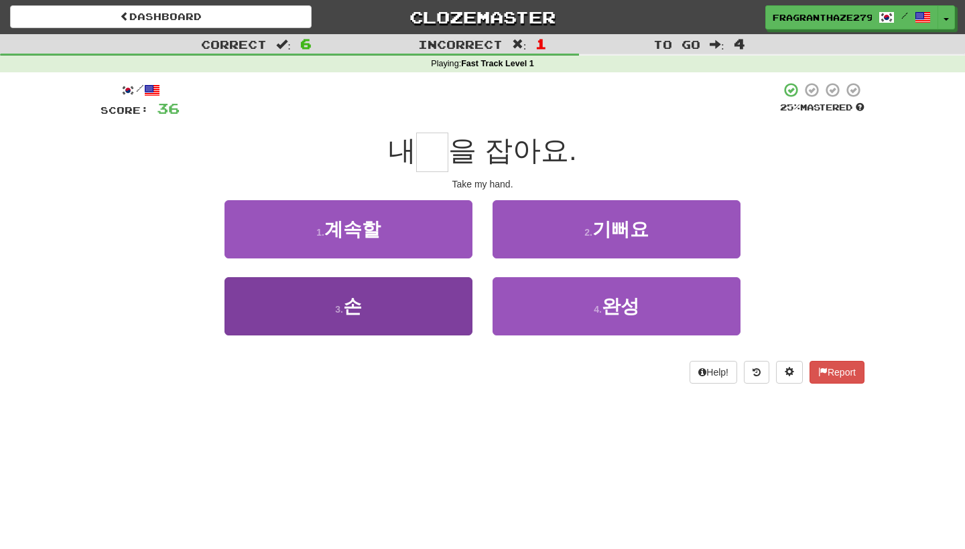
click at [419, 318] on button "3 . 손" at bounding box center [348, 306] width 248 height 58
type input "*"
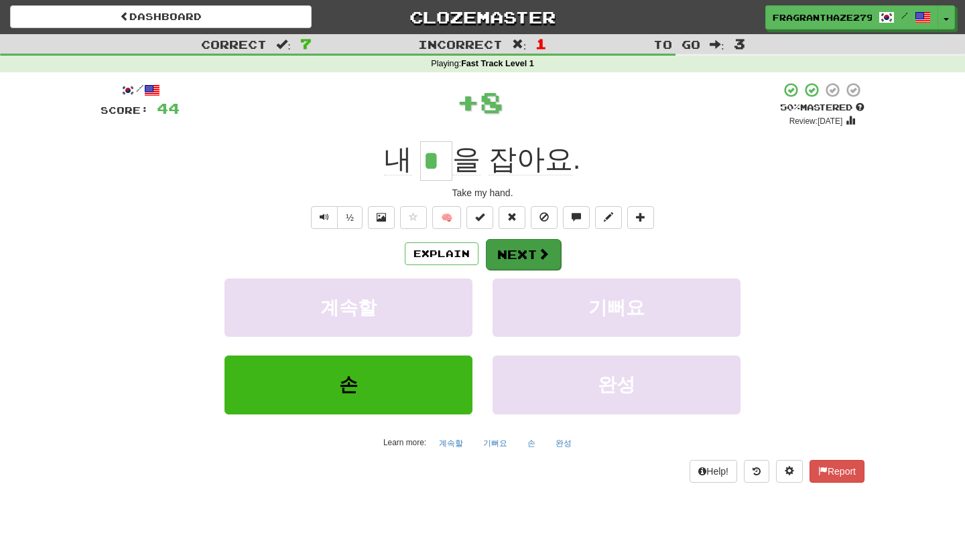
click at [552, 246] on button "Next" at bounding box center [523, 254] width 75 height 31
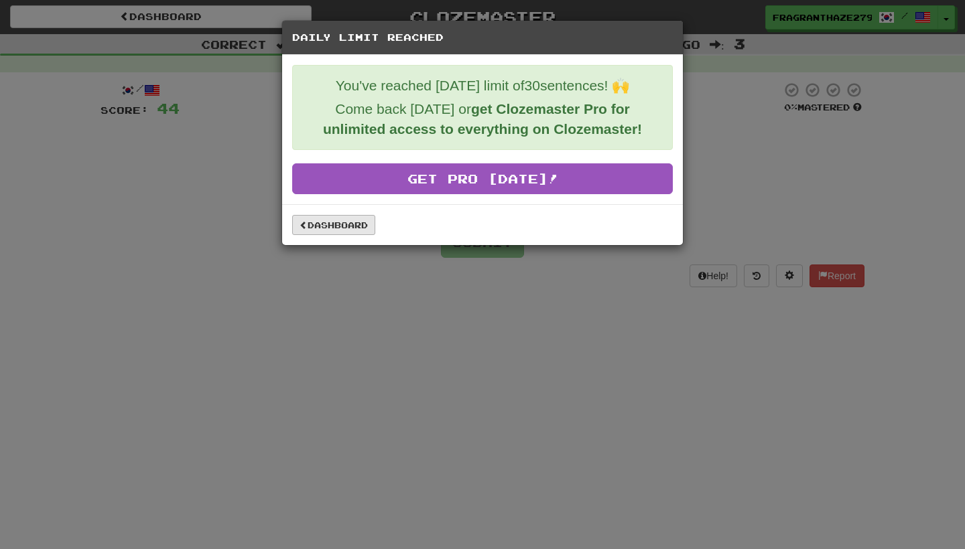
click at [334, 224] on link "Dashboard" at bounding box center [333, 225] width 83 height 20
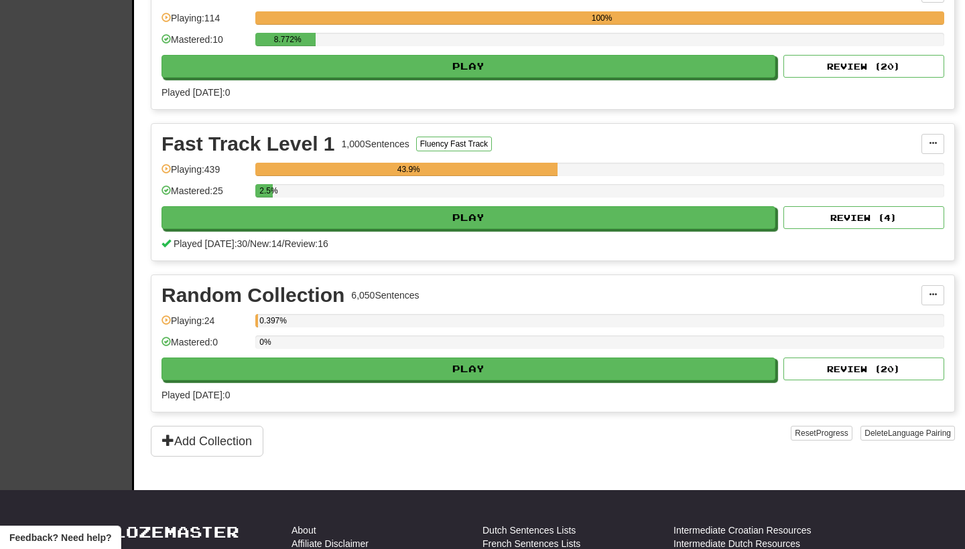
scroll to position [356, 0]
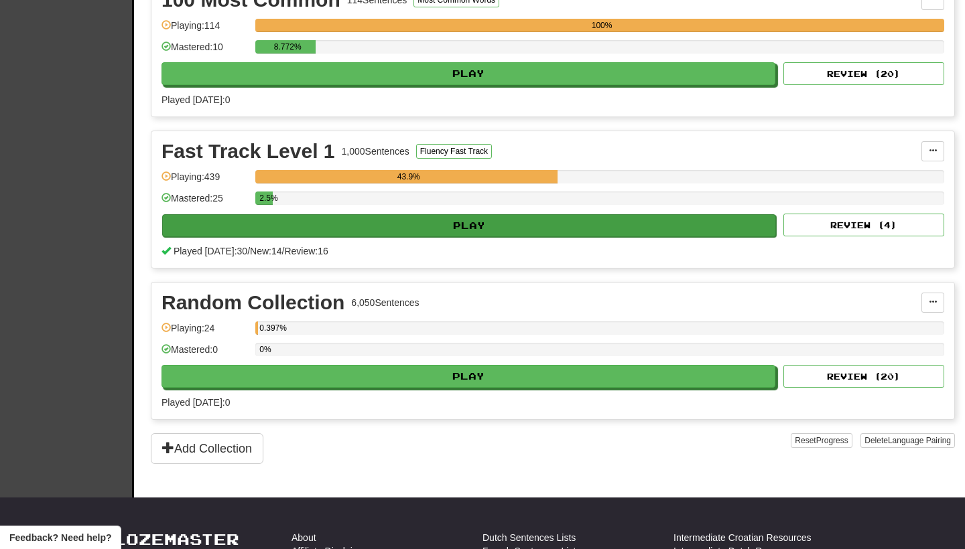
click at [446, 230] on button "Play" at bounding box center [469, 225] width 614 height 23
select select "**"
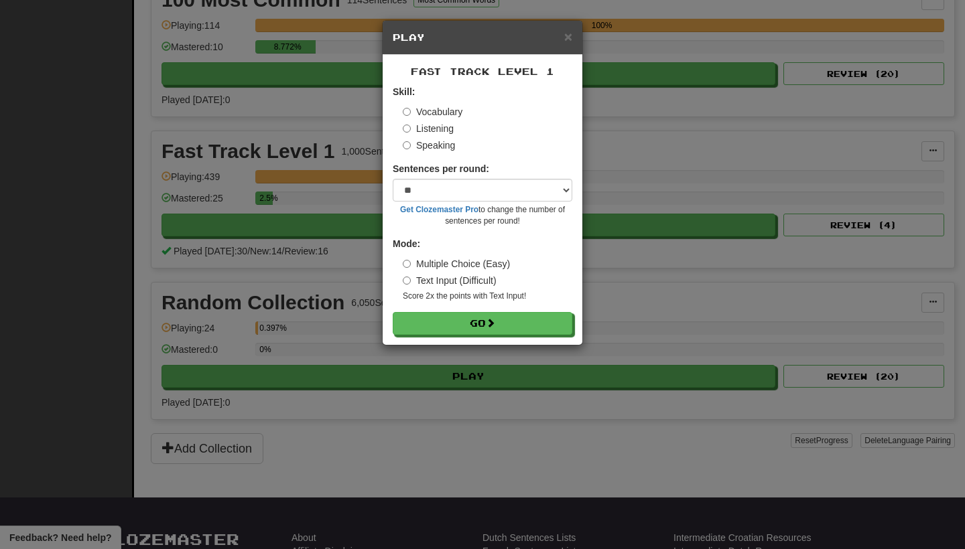
click at [488, 309] on form "Skill: Vocabulary Listening Speaking Sentences per round: * ** ** ** ** ** *** …" at bounding box center [483, 210] width 180 height 250
click at [491, 319] on span at bounding box center [490, 323] width 9 height 9
